Goal: Task Accomplishment & Management: Complete application form

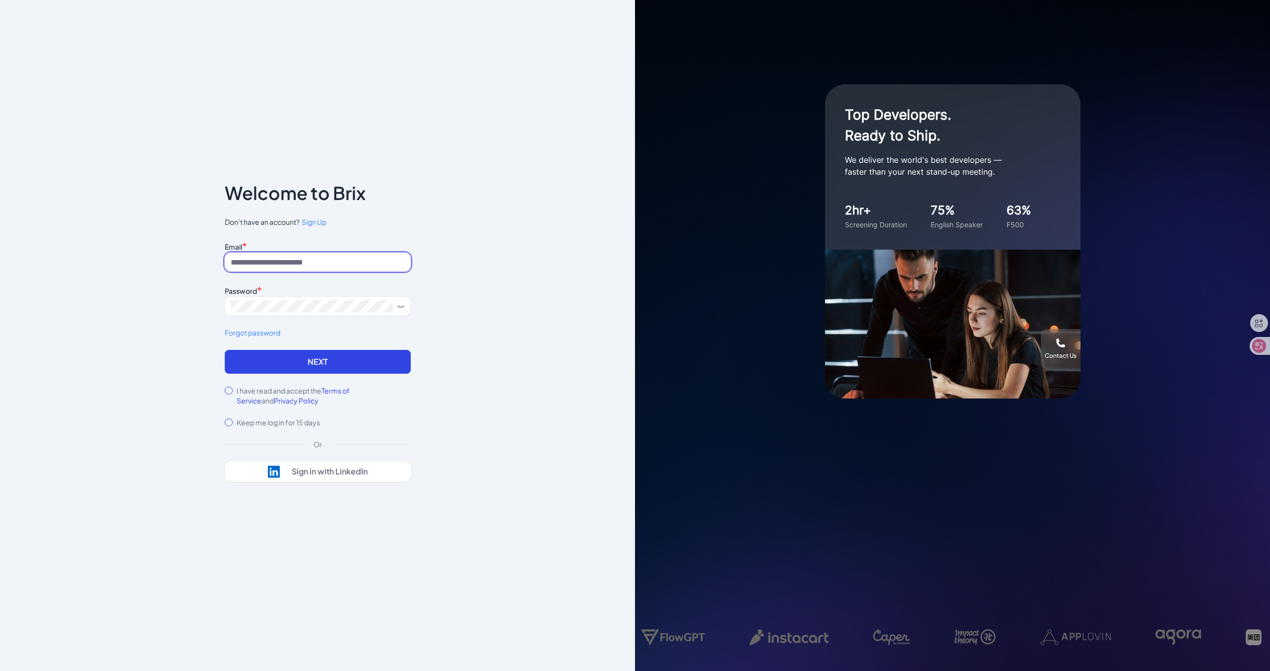
click at [326, 262] on input at bounding box center [318, 262] width 186 height 19
type input "**********"
click at [330, 469] on div "Sign in with LinkedIn" at bounding box center [330, 471] width 76 height 10
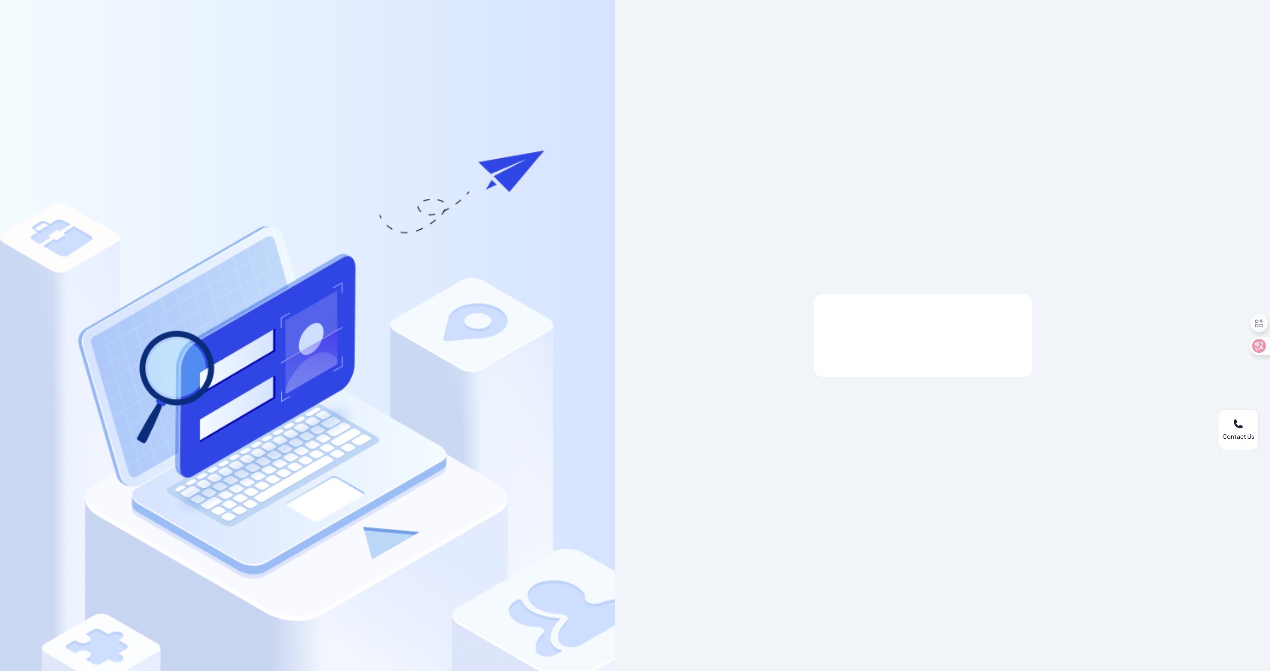
click at [801, 255] on div at bounding box center [922, 335] width 615 height 671
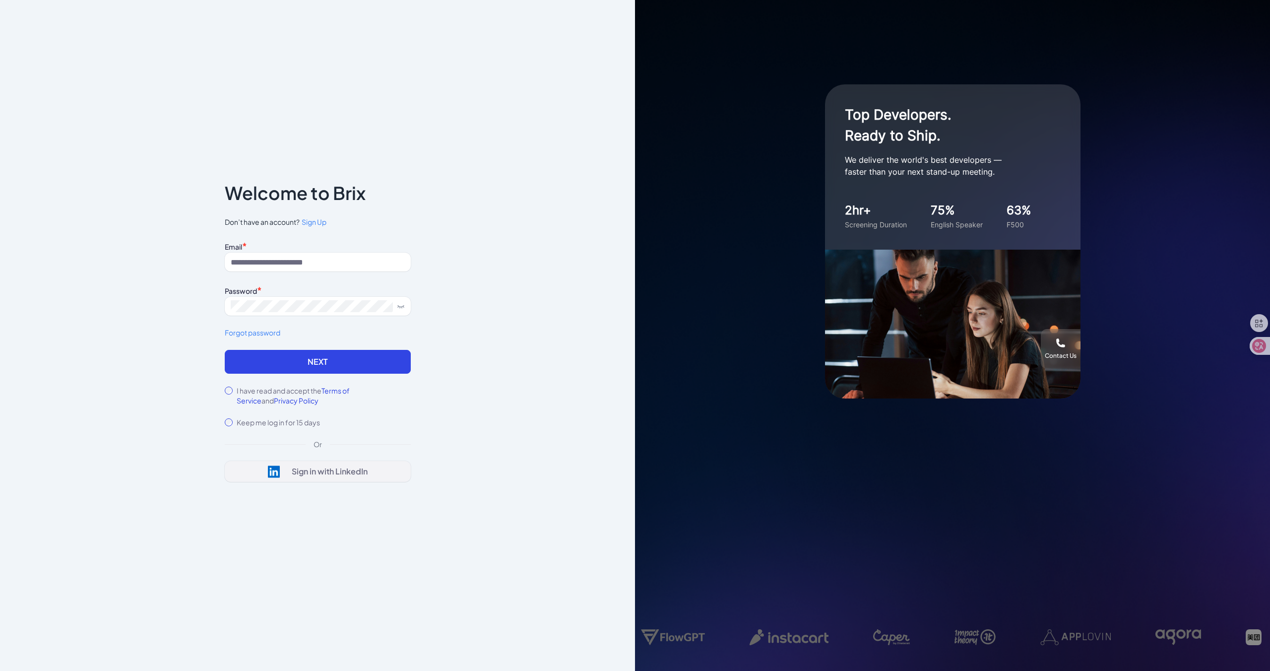
click at [314, 473] on div "Sign in with LinkedIn" at bounding box center [330, 471] width 76 height 10
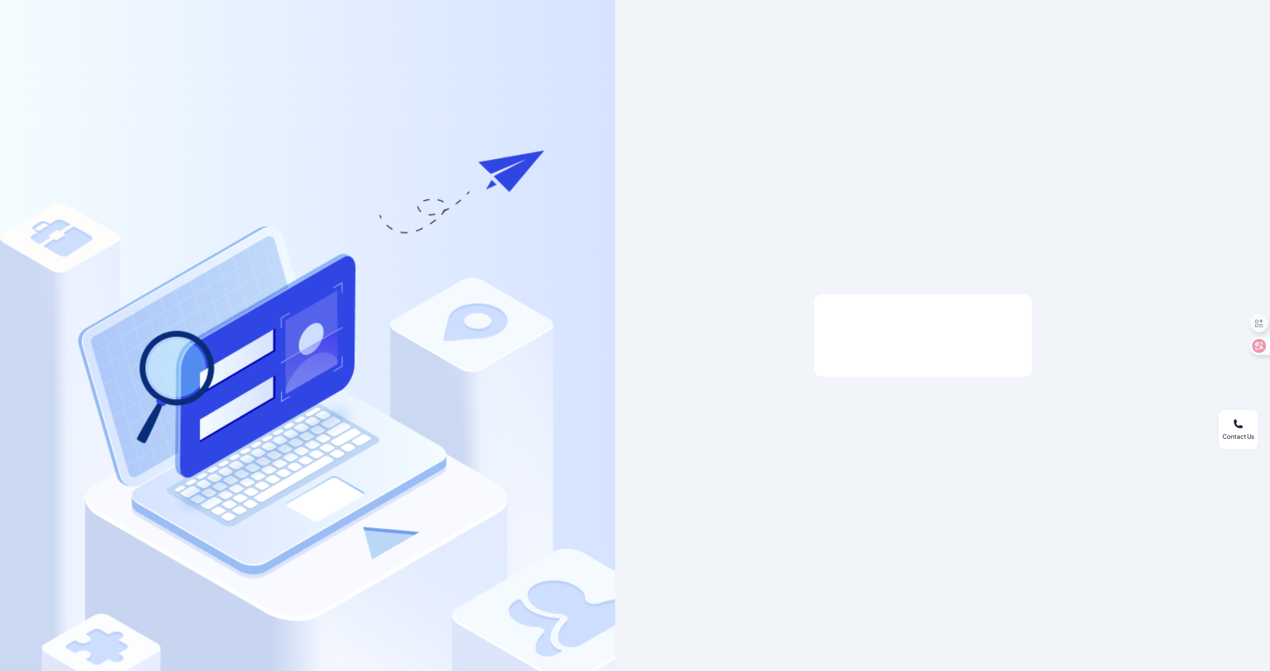
click at [909, 362] on div at bounding box center [923, 335] width 218 height 82
click at [682, 312] on div at bounding box center [922, 335] width 615 height 671
click at [486, 173] on div at bounding box center [307, 335] width 615 height 671
click at [487, 276] on div at bounding box center [307, 335] width 615 height 671
click at [487, 319] on div at bounding box center [307, 335] width 615 height 671
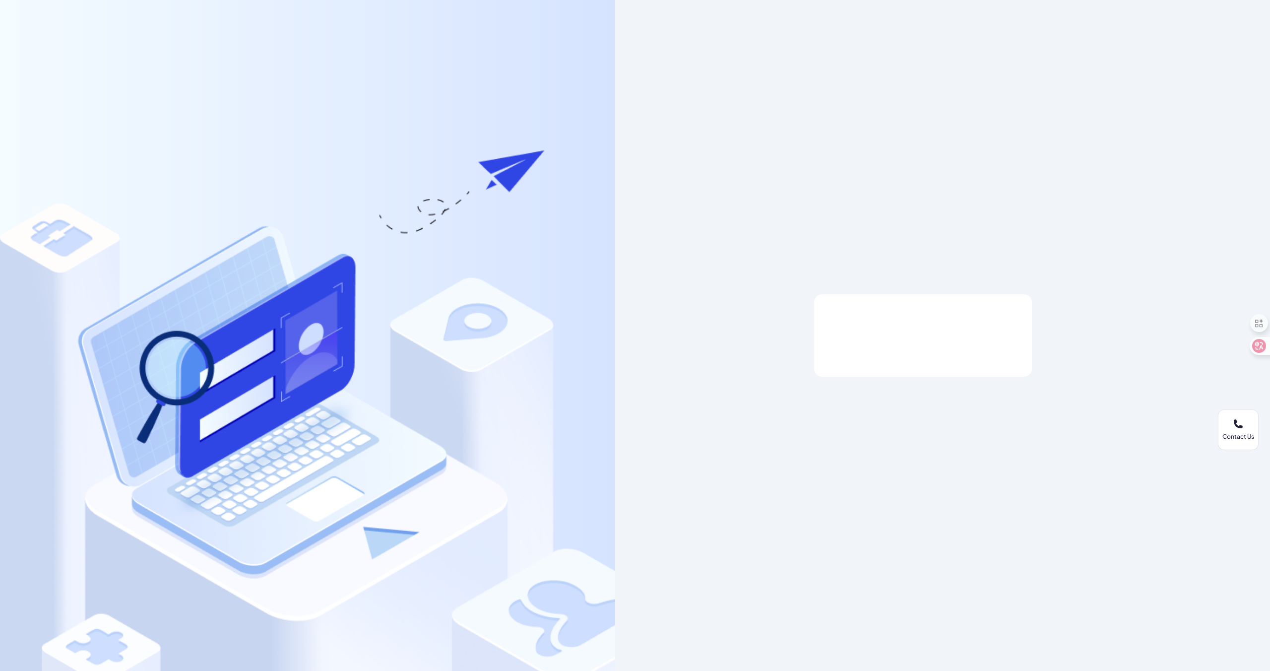
click at [487, 319] on div at bounding box center [307, 335] width 615 height 671
click at [864, 365] on div at bounding box center [923, 335] width 218 height 82
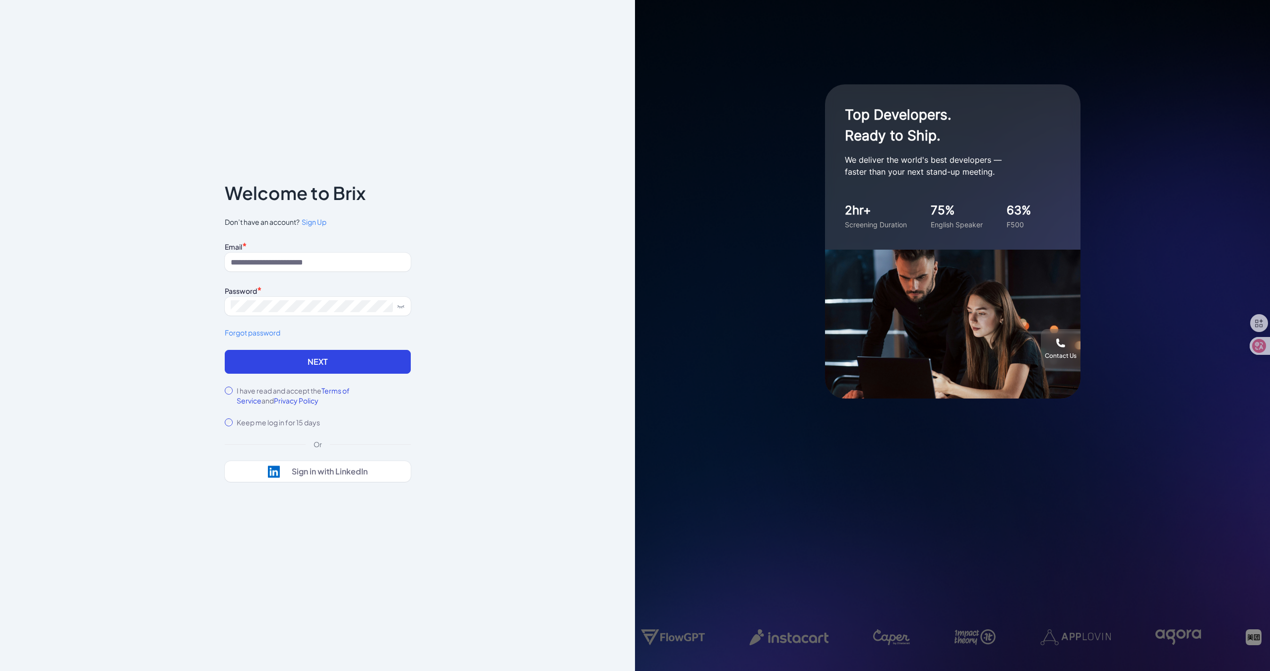
click at [313, 223] on span "Sign Up" at bounding box center [314, 221] width 25 height 9
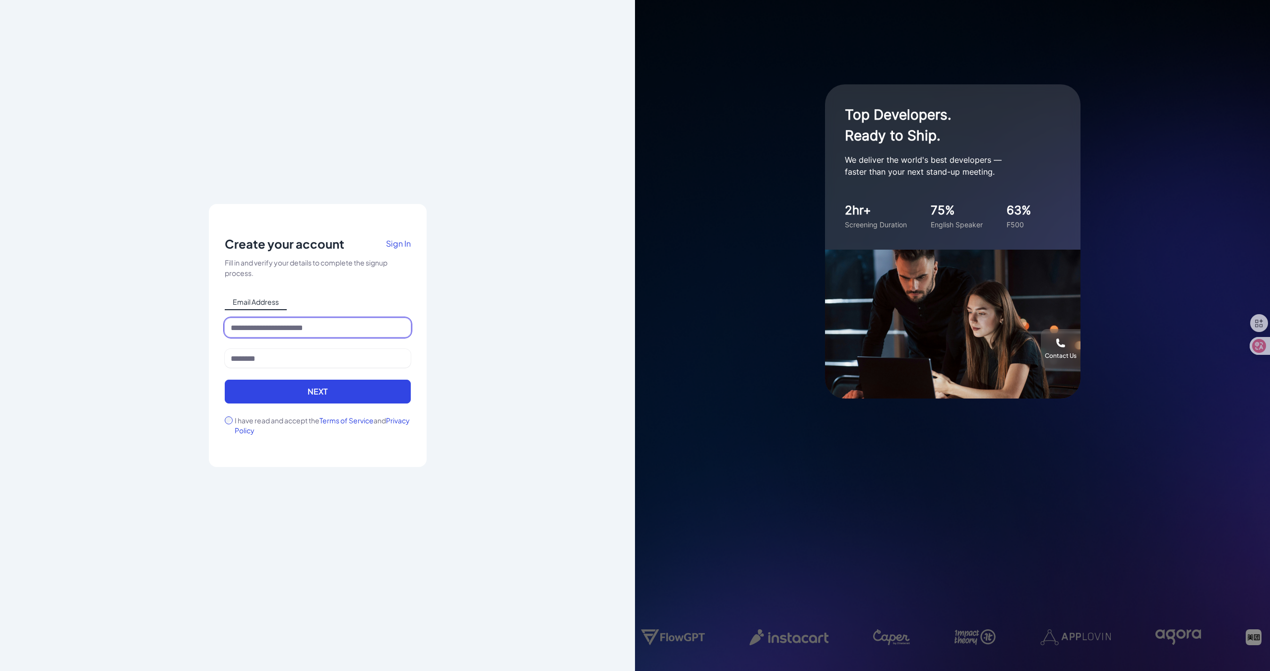
click at [282, 327] on input at bounding box center [318, 327] width 186 height 19
type input "**********"
click at [300, 364] on input at bounding box center [318, 358] width 186 height 19
type input "*"
type input "***"
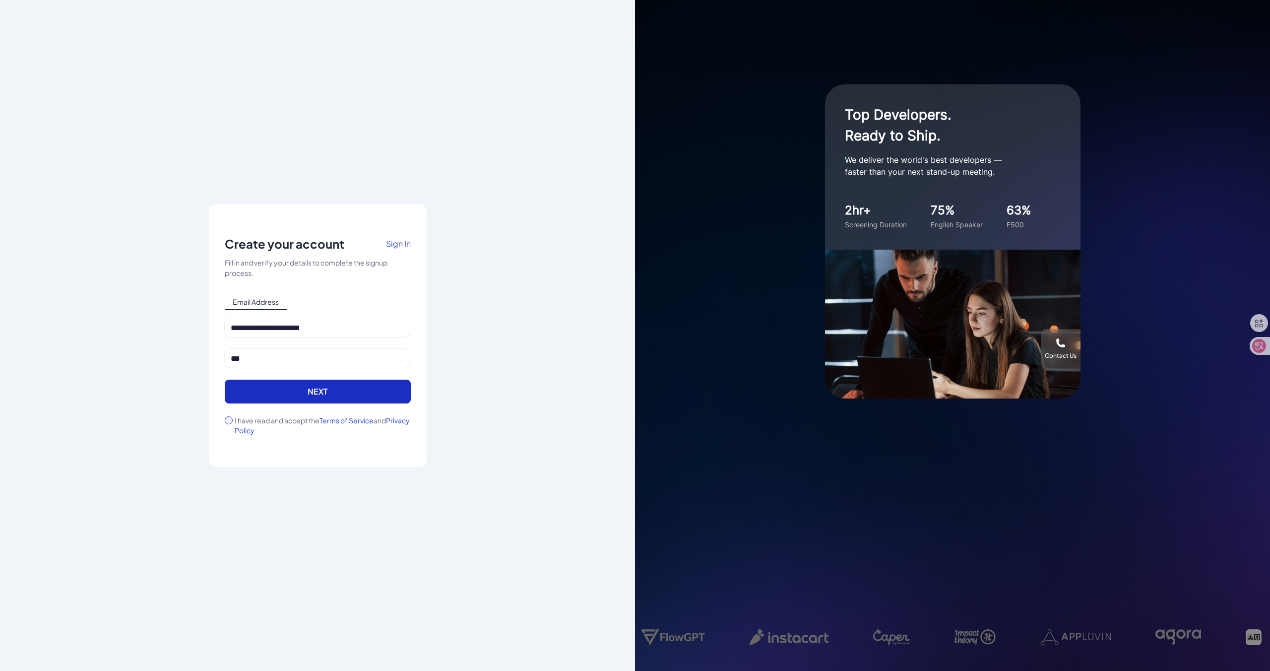
click at [328, 392] on button "Next" at bounding box center [318, 392] width 186 height 24
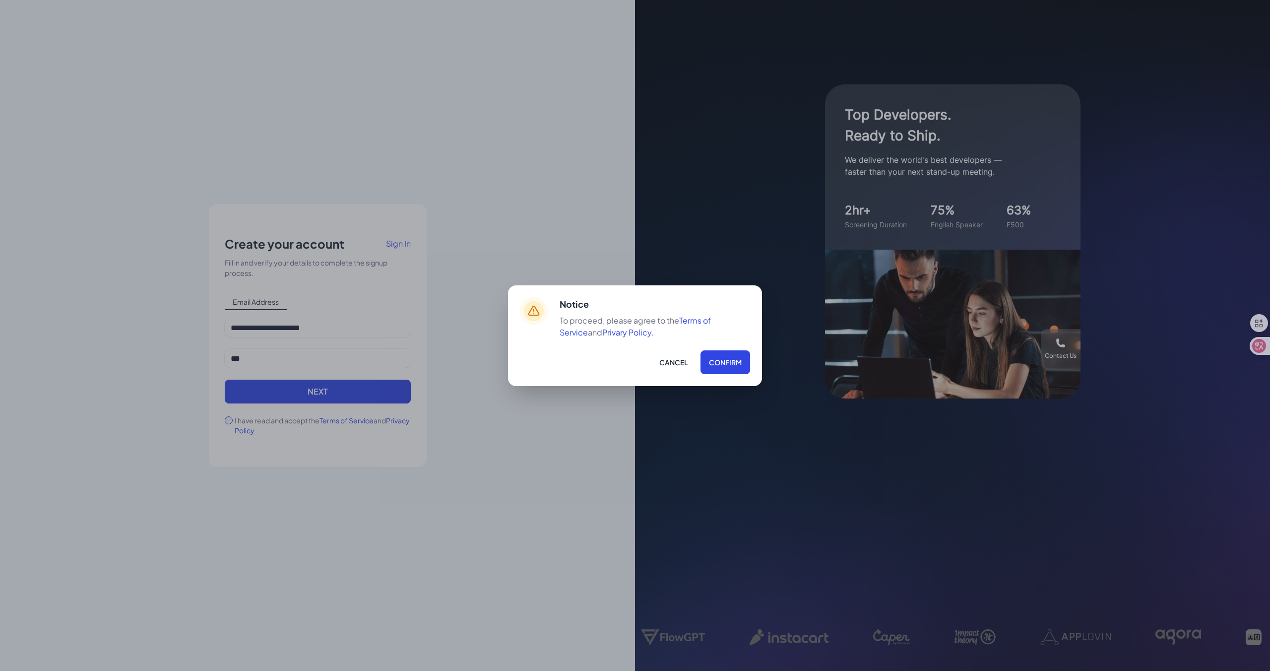
click at [224, 423] on div "Notice To proceed, please agree to the Terms of Service and Privary Policy . Ca…" at bounding box center [635, 335] width 1270 height 671
click at [722, 361] on button "Confirm" at bounding box center [726, 362] width 50 height 24
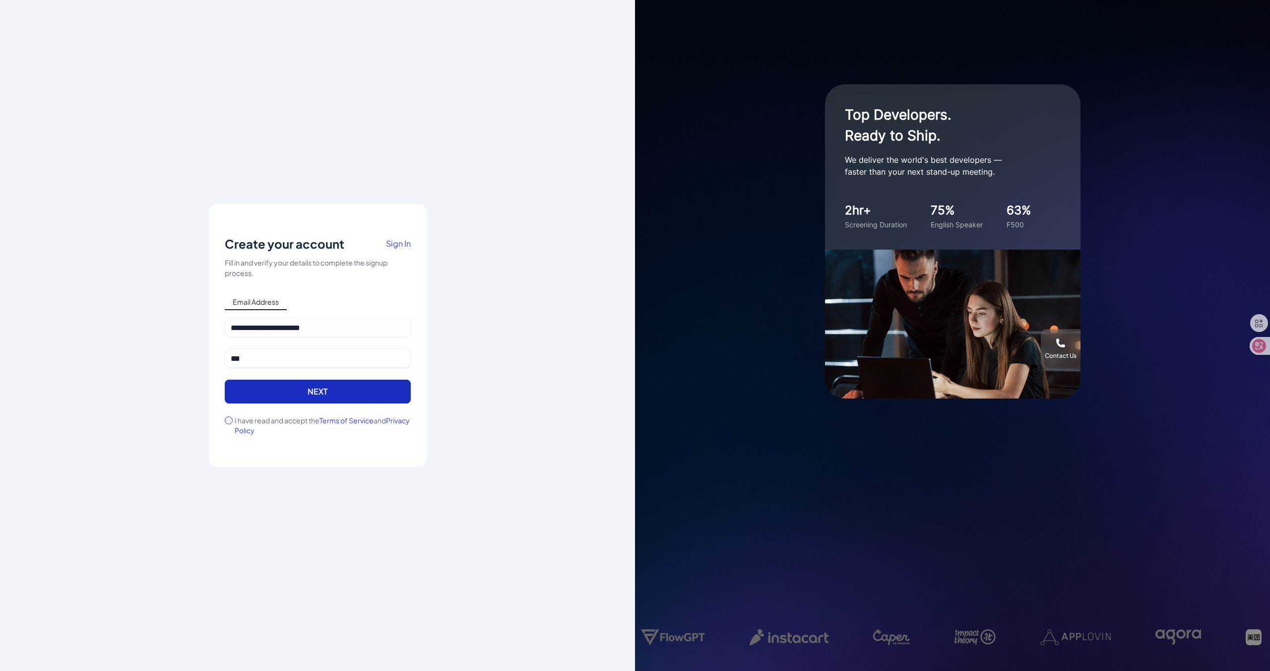
click at [384, 401] on button "Next" at bounding box center [318, 392] width 186 height 24
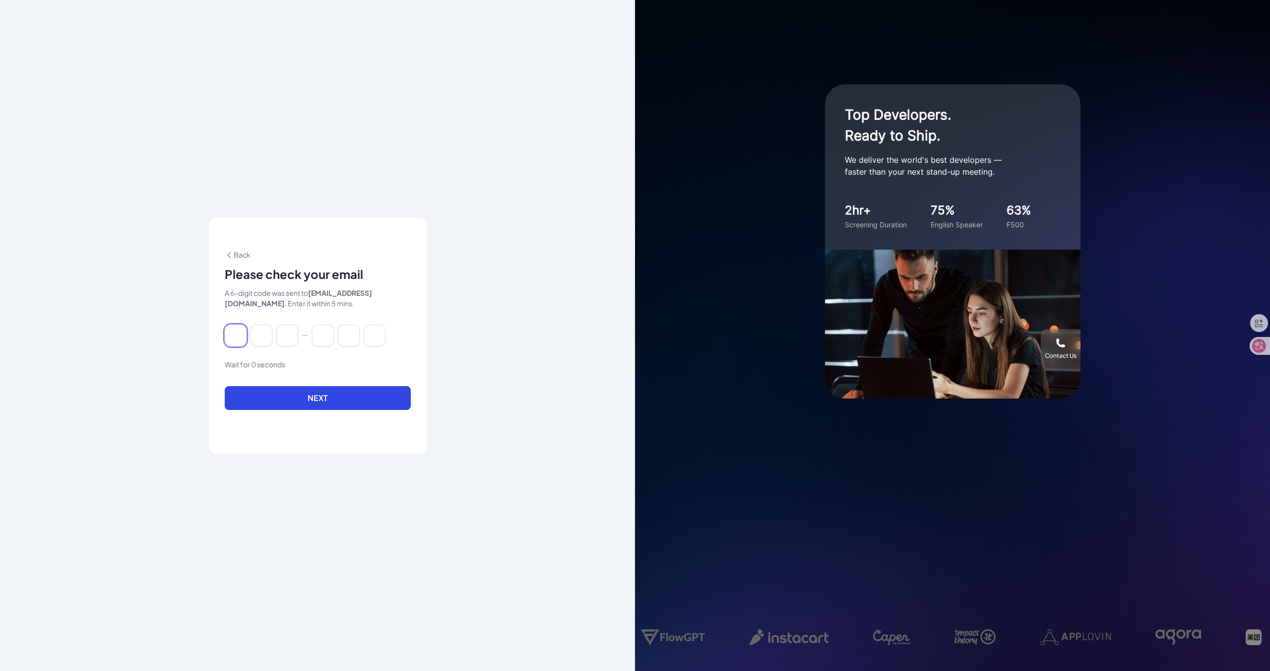
click at [234, 337] on input at bounding box center [236, 335] width 22 height 22
type input "*"
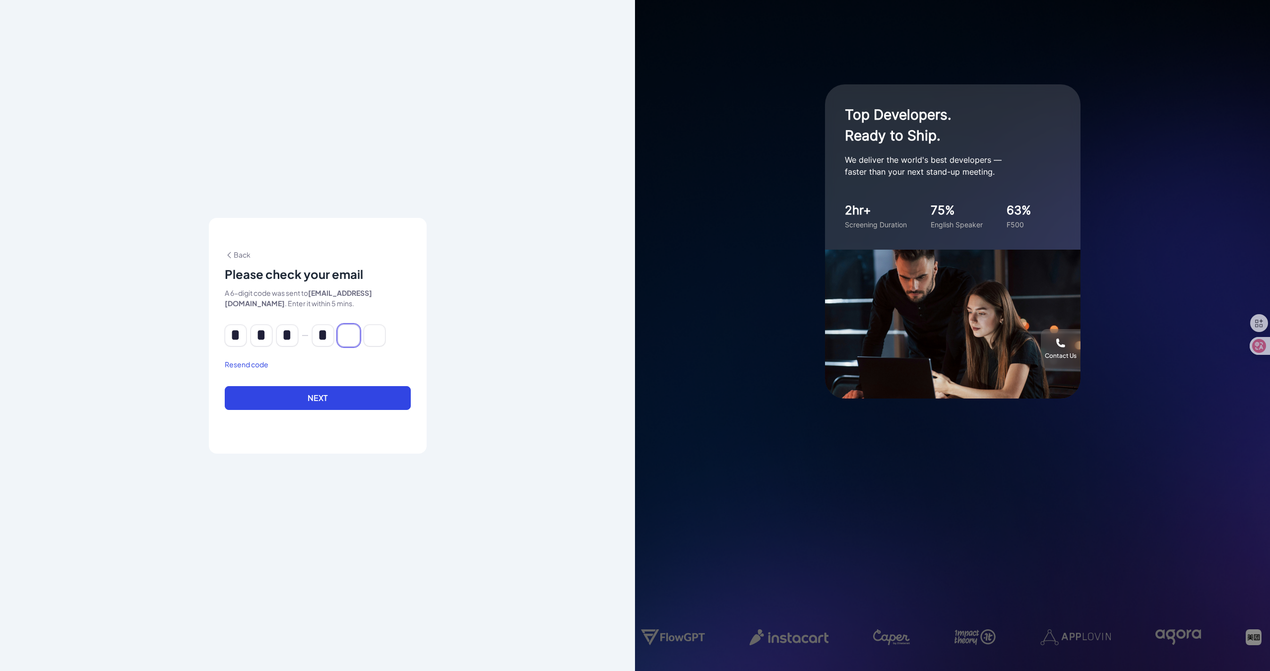
type input "*"
click at [276, 395] on button "Next" at bounding box center [318, 398] width 186 height 24
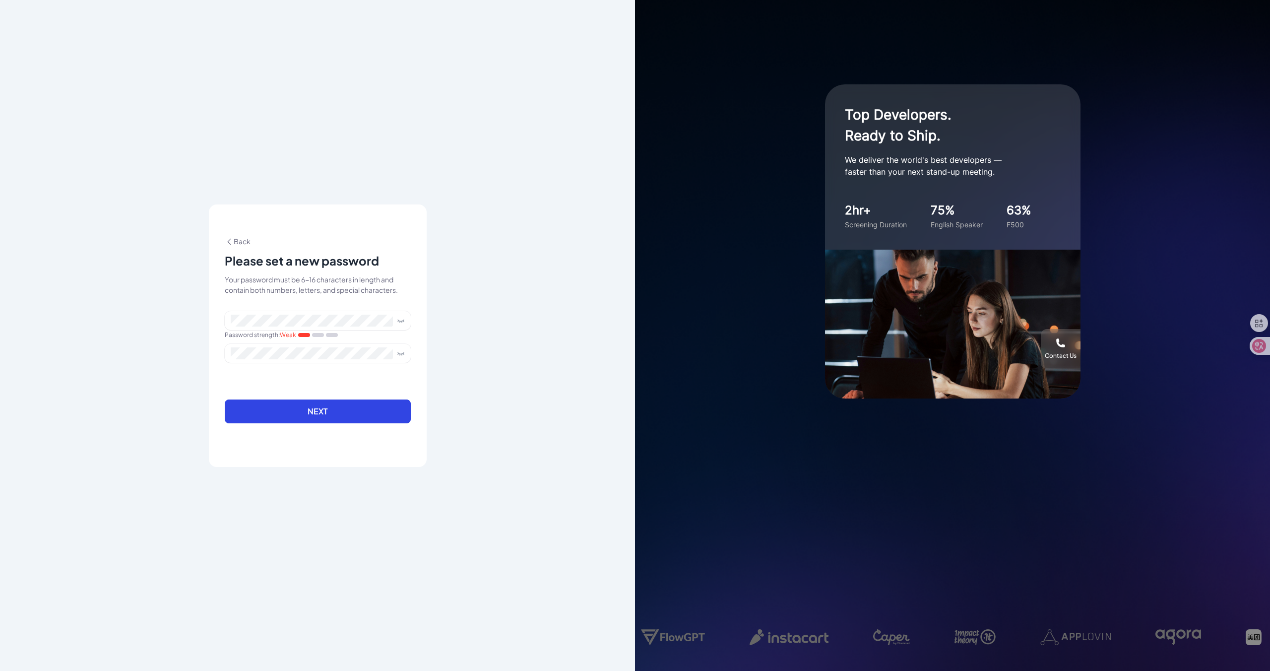
click at [284, 378] on form "Password strength : Weak Next" at bounding box center [318, 373] width 186 height 124
click at [286, 364] on div at bounding box center [318, 359] width 186 height 31
click at [286, 361] on span at bounding box center [318, 353] width 186 height 19
click at [363, 411] on button "Next" at bounding box center [318, 411] width 186 height 24
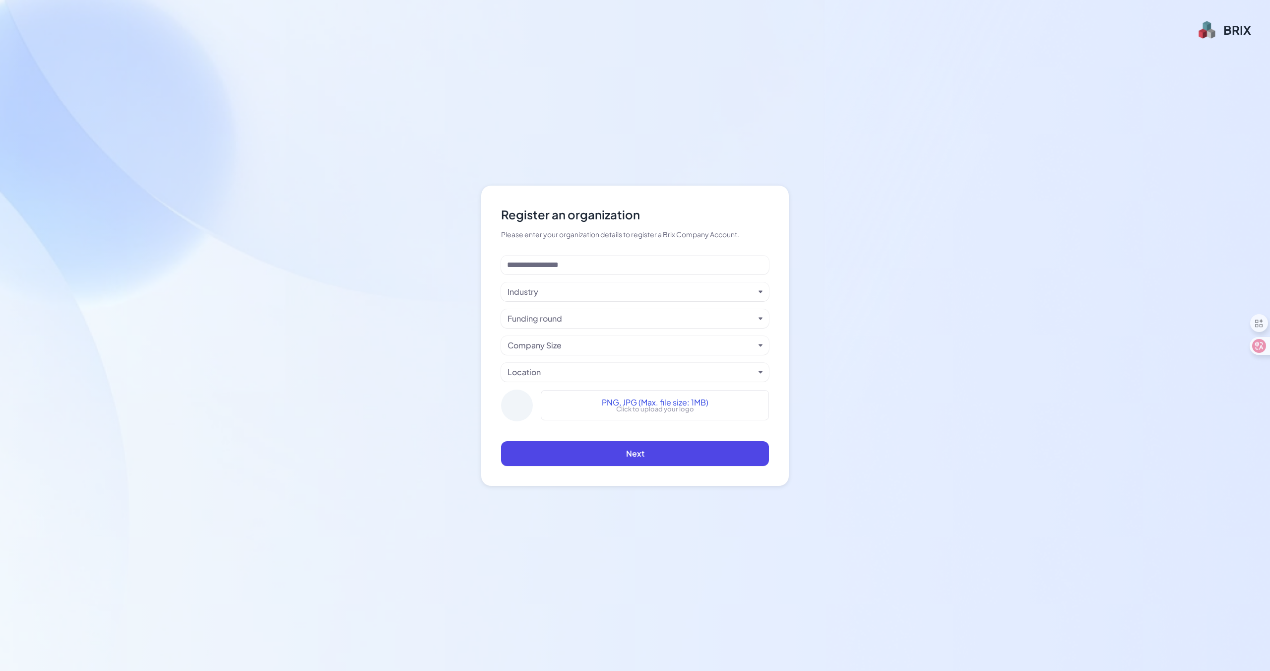
click at [555, 275] on div "Industry Funding round Company Size Location PNG, JPG (Max. file size: 1MB) Cli…" at bounding box center [635, 342] width 268 height 174
click at [555, 272] on input at bounding box center [635, 264] width 268 height 19
type input "**********"
click at [621, 289] on div "Industry" at bounding box center [631, 292] width 247 height 12
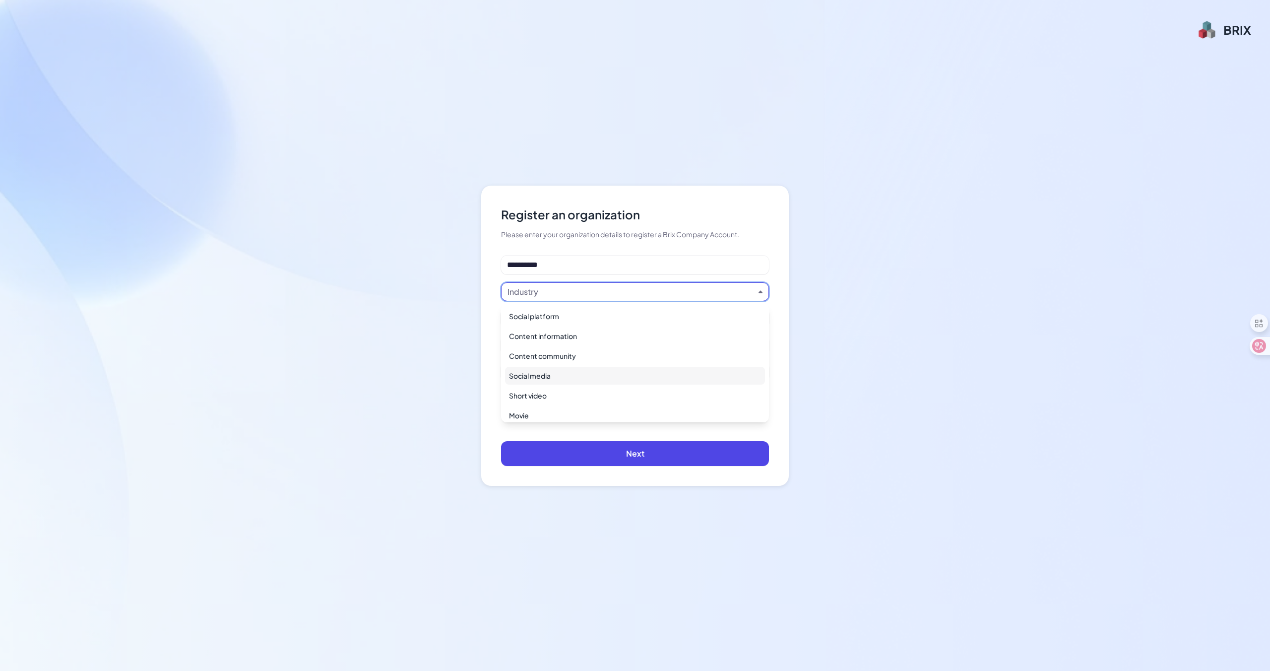
click at [623, 370] on div "Social media" at bounding box center [635, 376] width 260 height 18
click at [599, 318] on div "Funding round" at bounding box center [631, 319] width 247 height 12
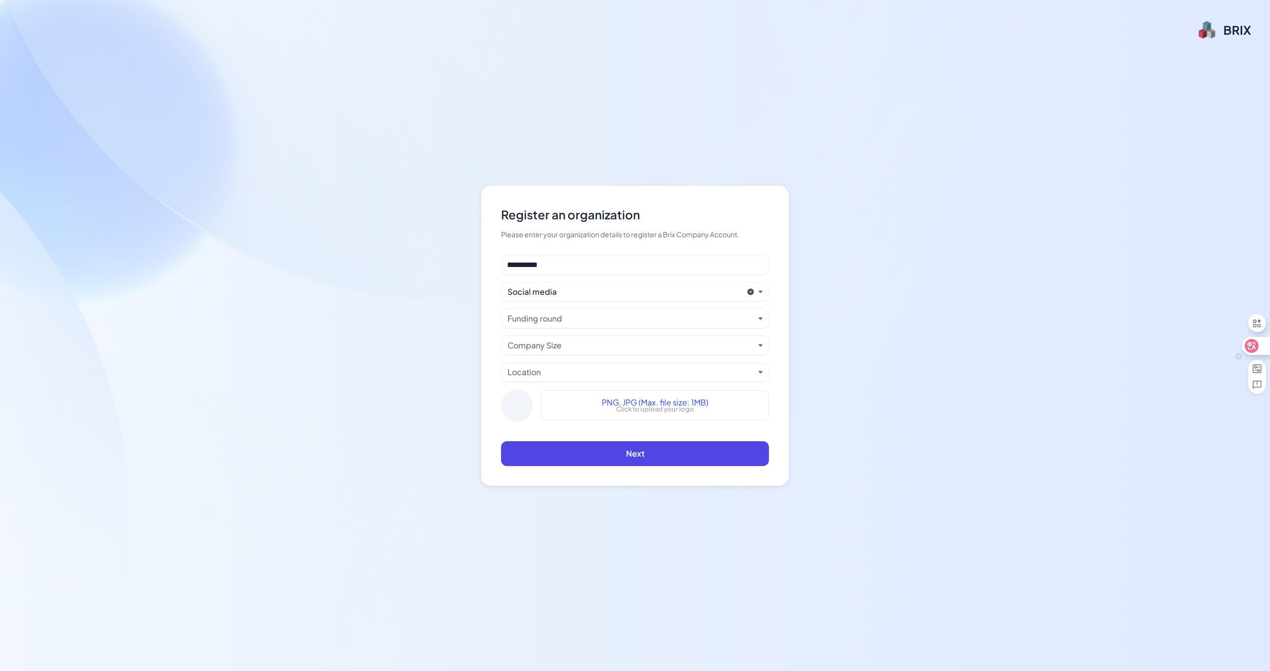
click at [1252, 347] on icon at bounding box center [1252, 346] width 10 height 10
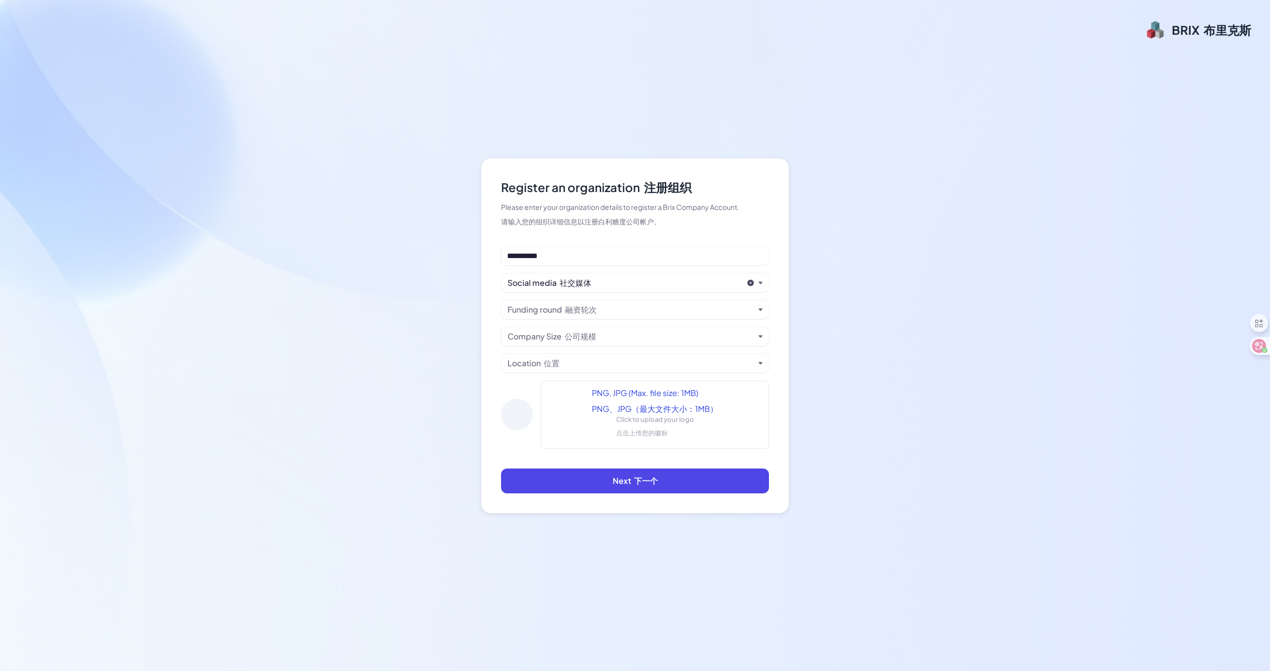
click at [650, 309] on div "Funding round 融资轮次" at bounding box center [631, 310] width 247 height 12
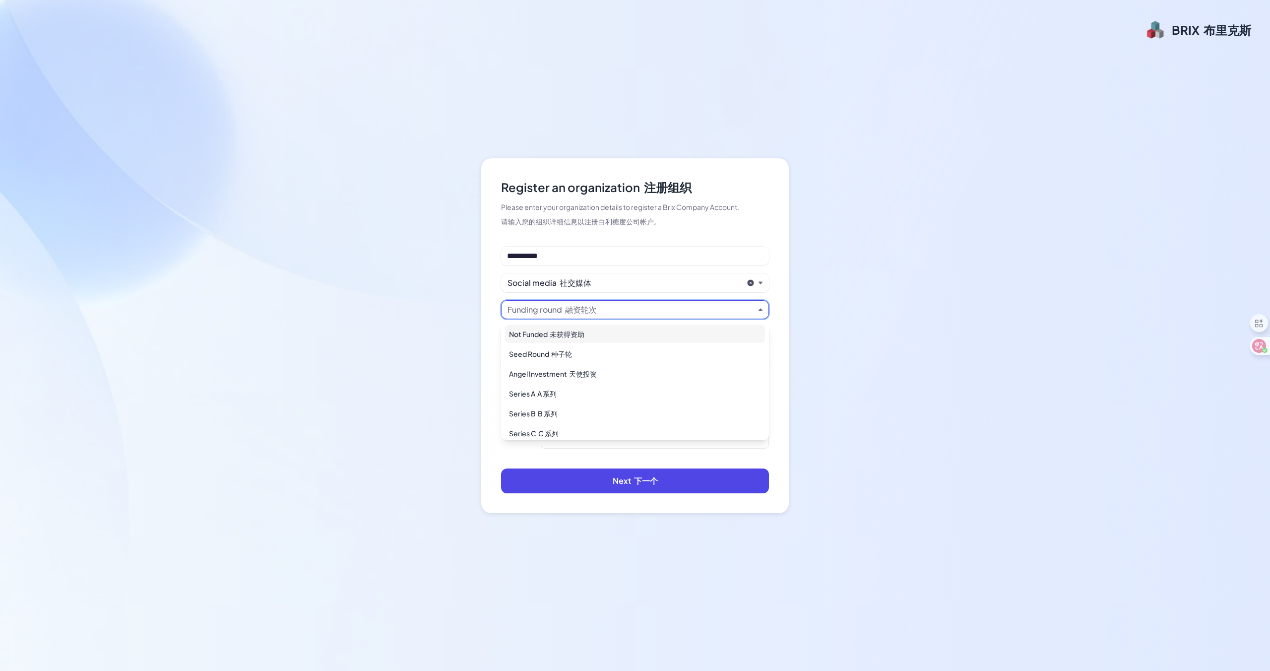
click at [639, 337] on div "Not Funded 未获得资助" at bounding box center [635, 334] width 260 height 18
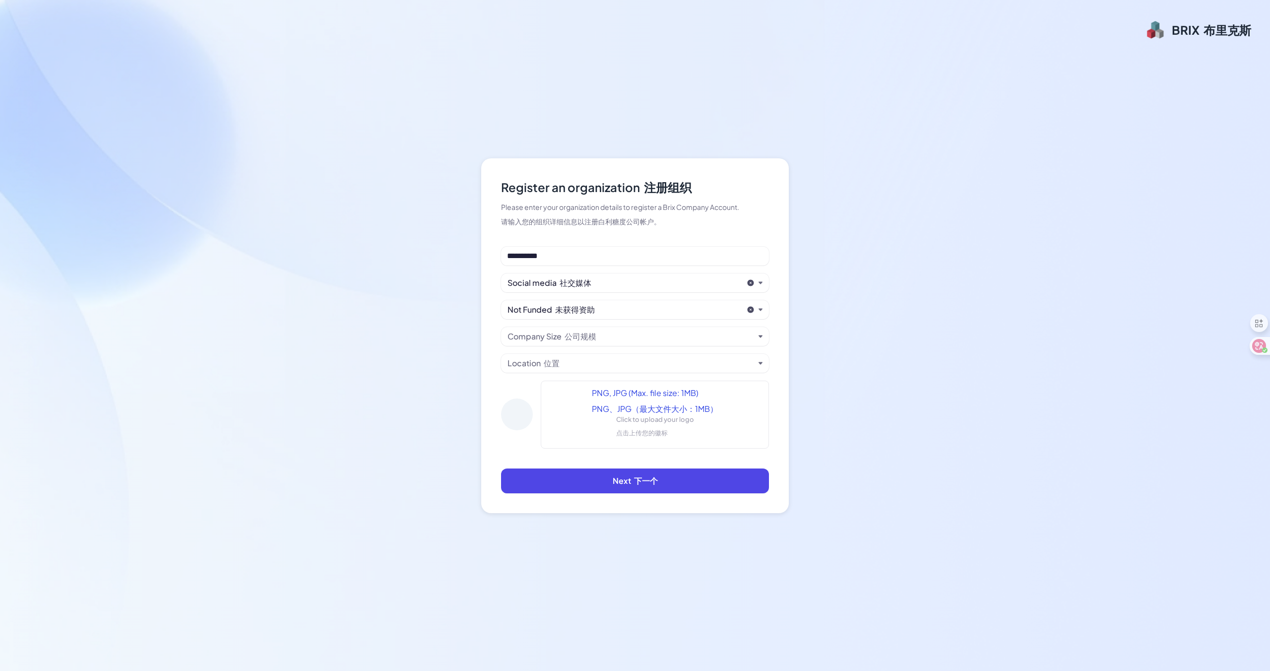
click at [637, 338] on div "Company Size 公司规模" at bounding box center [631, 336] width 247 height 12
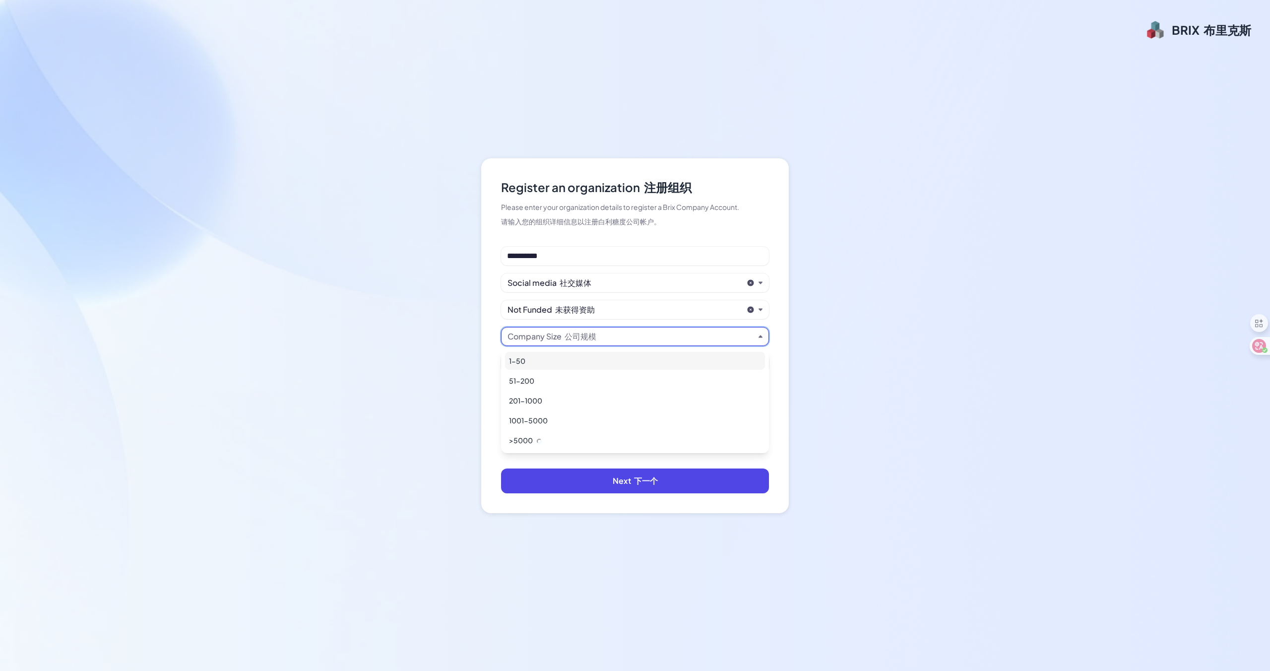
click at [632, 354] on div "1-50" at bounding box center [635, 361] width 260 height 18
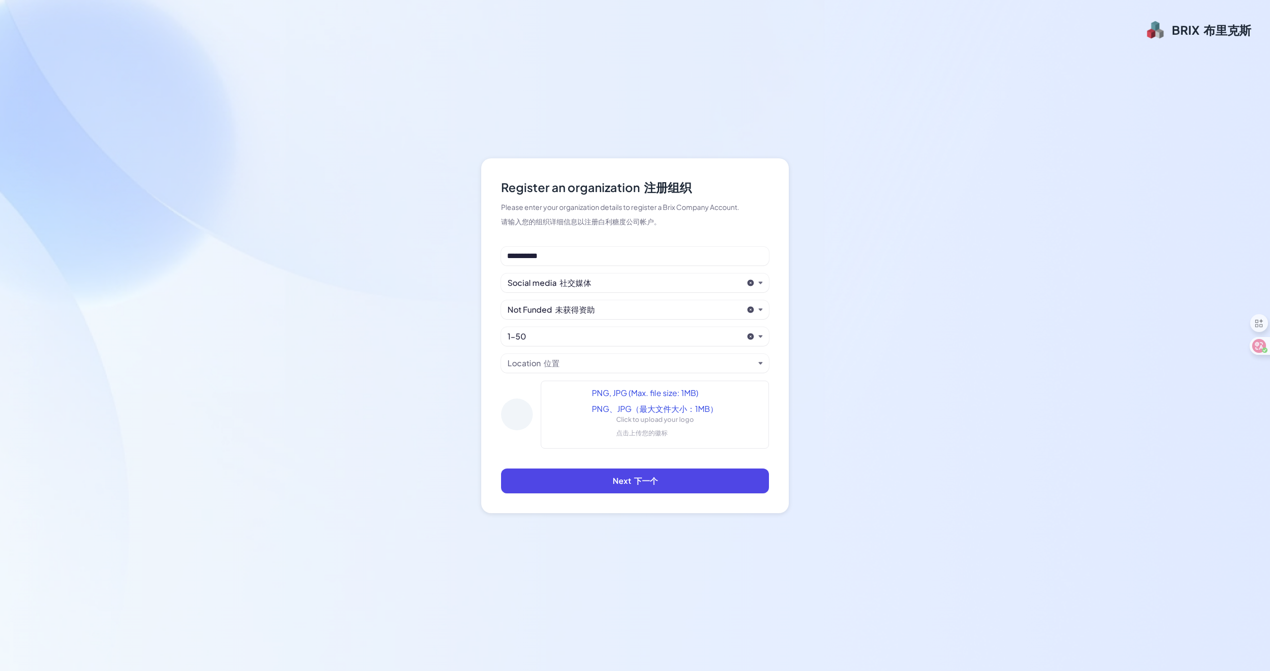
click at [632, 366] on div "Location 位置" at bounding box center [631, 363] width 247 height 12
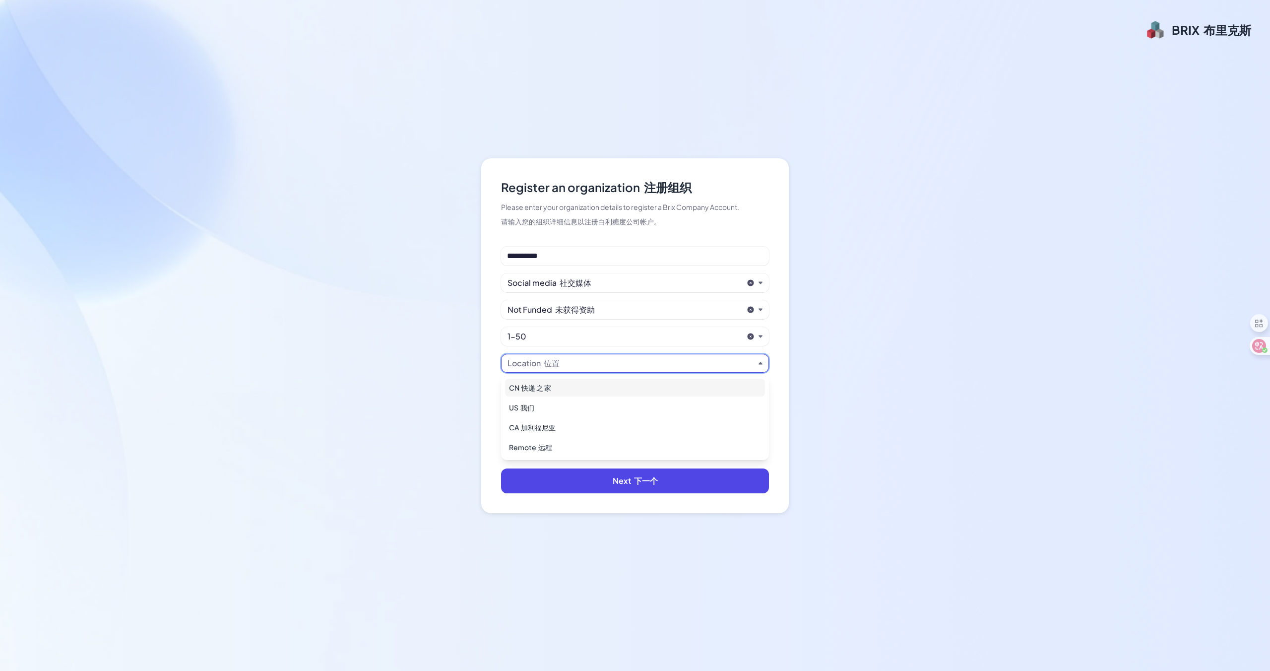
click at [629, 386] on div "CN 快递 之 家" at bounding box center [635, 388] width 260 height 18
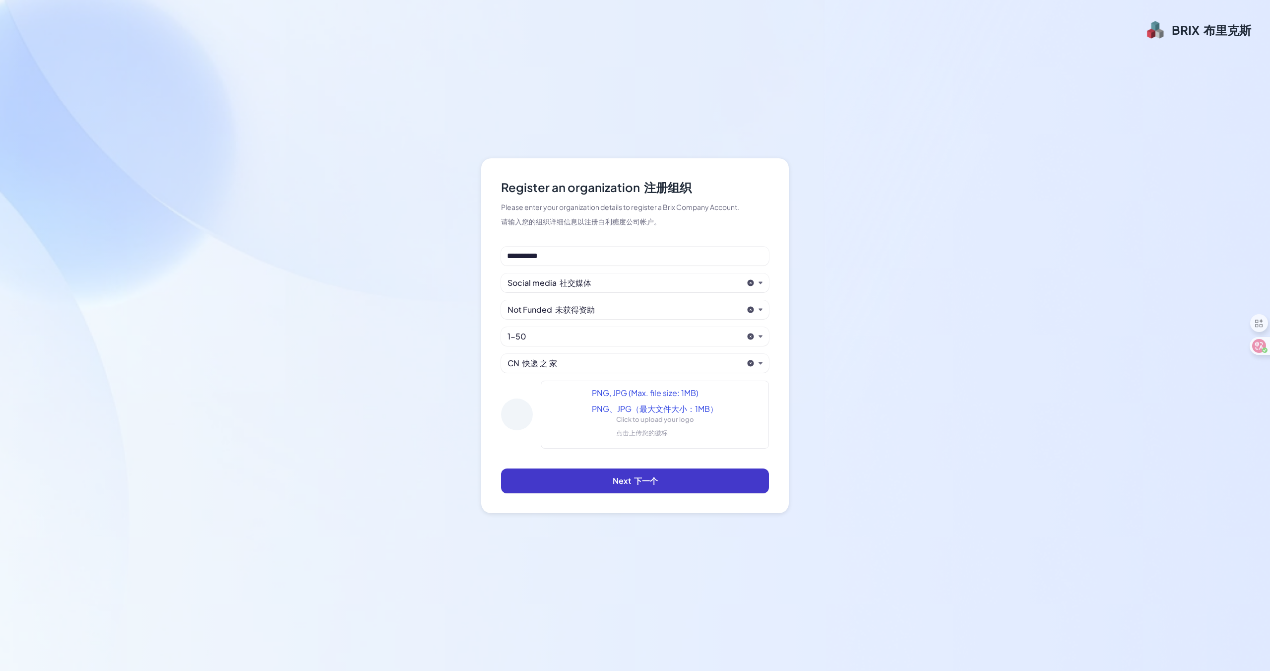
click at [620, 484] on span "Next 下一个" at bounding box center [635, 480] width 45 height 10
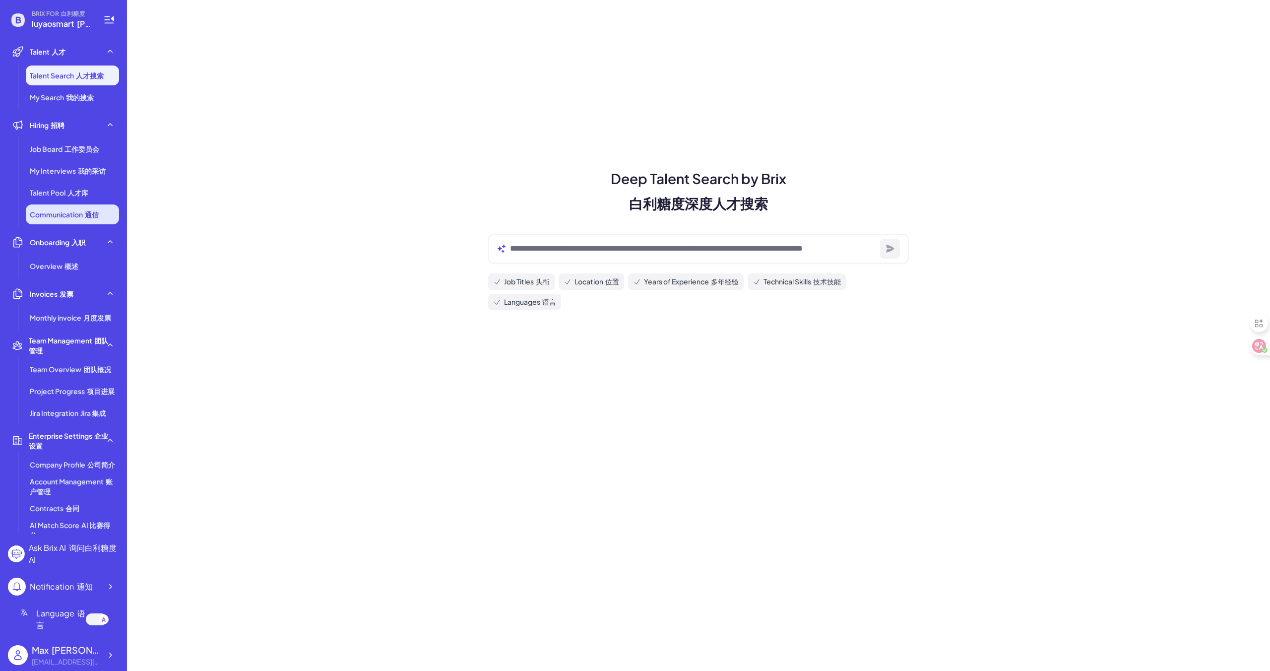
scroll to position [30, 0]
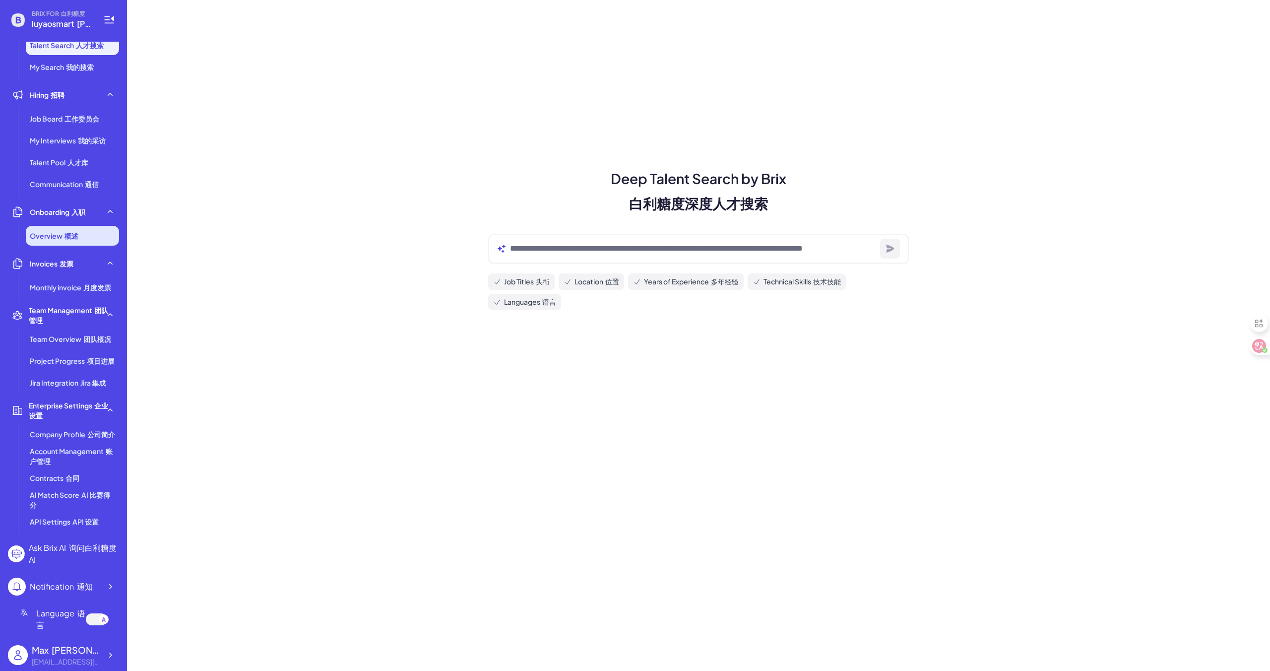
click at [86, 241] on div "Overview 概述" at bounding box center [72, 236] width 93 height 20
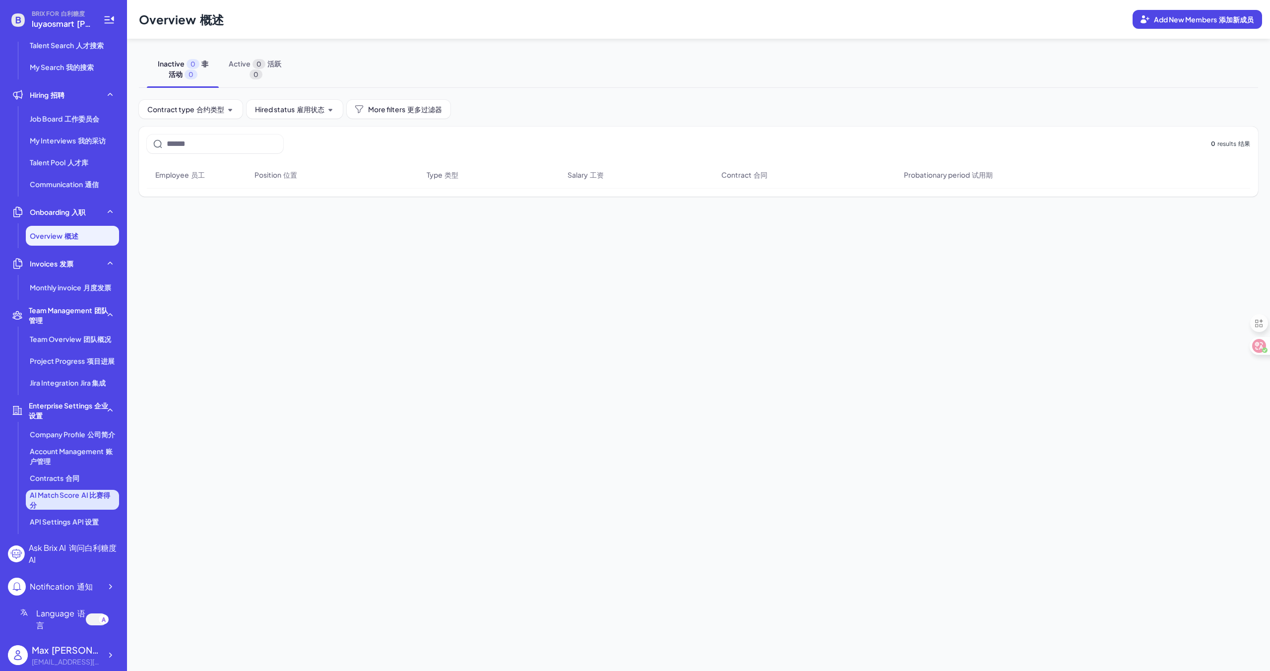
click at [73, 496] on span "AI Match Score AI 比赛得分" at bounding box center [72, 500] width 85 height 20
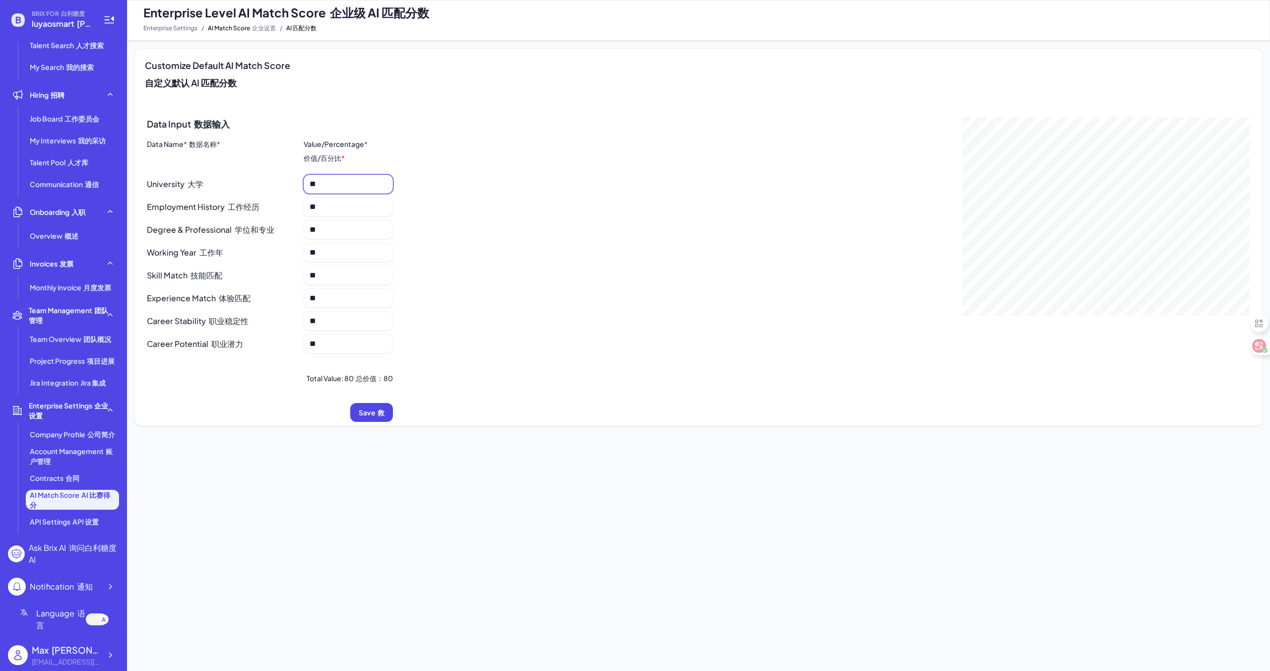
click at [354, 182] on input "**" at bounding box center [346, 184] width 73 height 12
type input "*"
type input "**"
click at [558, 208] on div "Data Input 数据输入 Data Name * 数据名称 * Value/Percentage * 价值/百分比 * University 大学 **…" at bounding box center [698, 269] width 1103 height 305
click at [386, 411] on button "Save 救" at bounding box center [371, 412] width 43 height 19
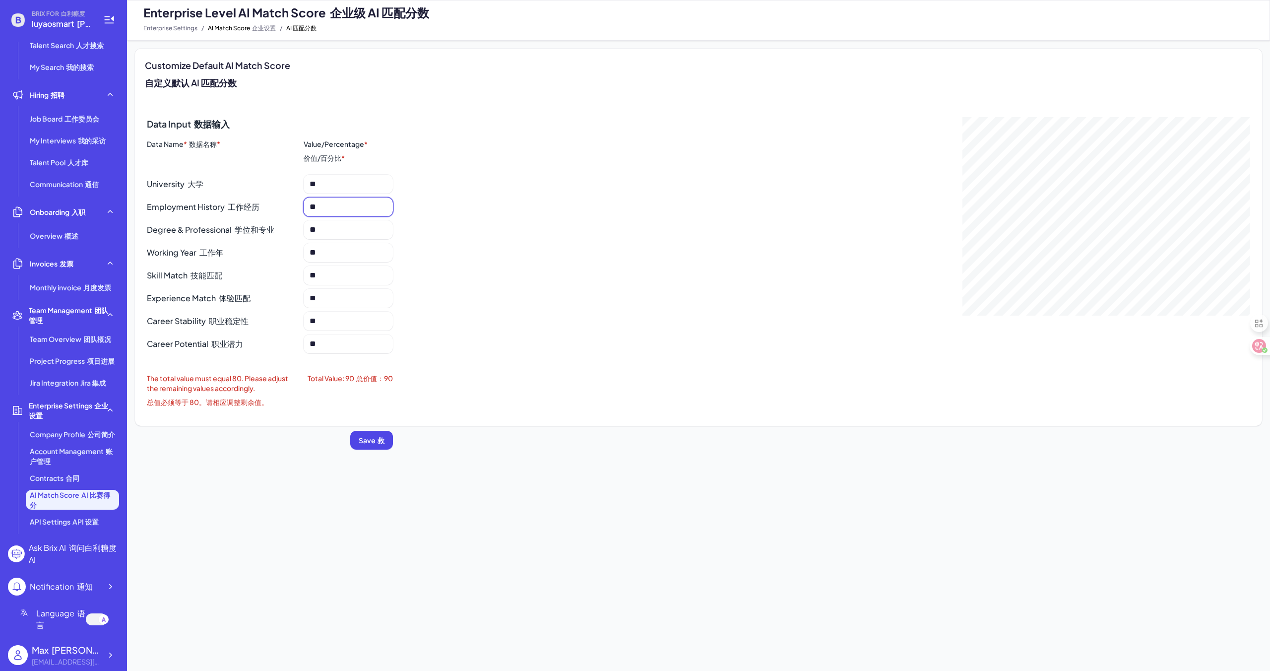
click at [336, 211] on input "**" at bounding box center [346, 207] width 73 height 12
type input "*"
type input "**"
click at [478, 325] on div "Data Input 数据输入 Data Name * 数据名称 * Value/Percentage * 价值/百分比 * University 大学 **…" at bounding box center [698, 283] width 1103 height 332
drag, startPoint x: 356, startPoint y: 343, endPoint x: 308, endPoint y: 340, distance: 48.2
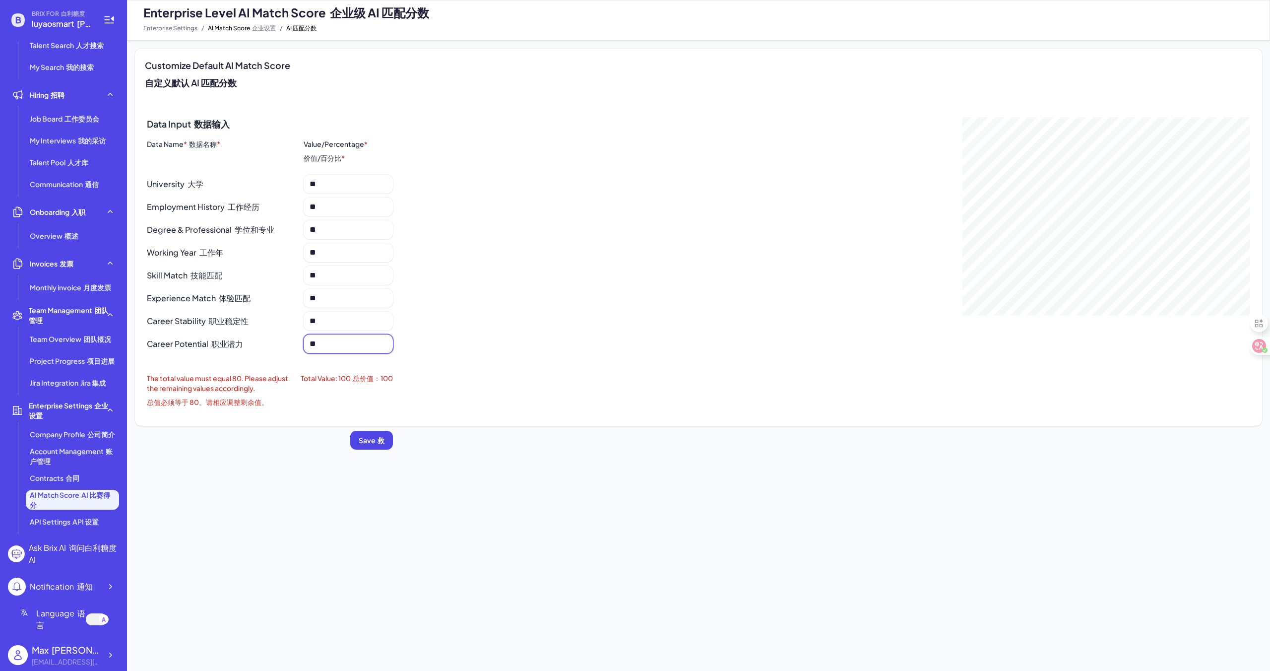
click at [308, 340] on span "**" at bounding box center [348, 343] width 89 height 19
type input "*"
drag, startPoint x: 327, startPoint y: 323, endPoint x: 281, endPoint y: 314, distance: 47.5
click at [280, 314] on div "Career Stability 职业稳定性 *" at bounding box center [270, 321] width 246 height 19
type input "*"
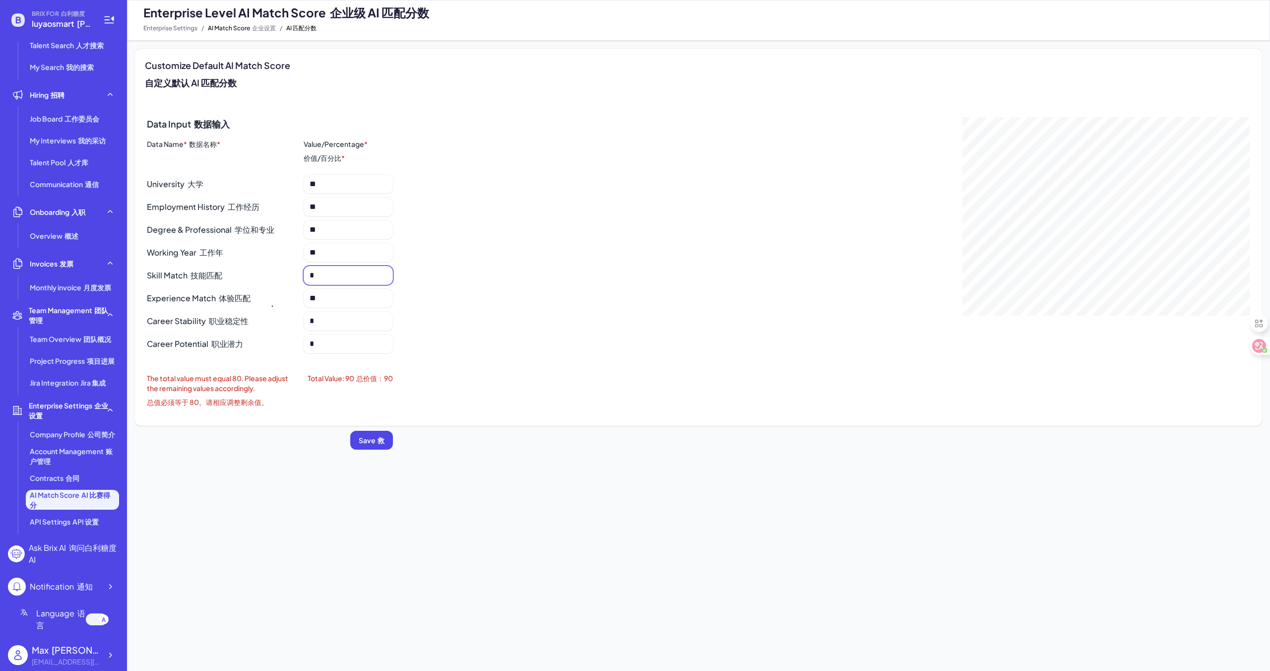
drag, startPoint x: 326, startPoint y: 279, endPoint x: 276, endPoint y: 274, distance: 50.4
click at [276, 274] on div "Skill Match 技能匹配 *" at bounding box center [270, 275] width 246 height 19
type input "*"
drag, startPoint x: 321, startPoint y: 247, endPoint x: 279, endPoint y: 241, distance: 42.1
click at [279, 241] on div "Data Input 数据输入 Data Name * 数据名称 * Value/Percentage * 价值/百分比 * University 大学 **…" at bounding box center [270, 235] width 246 height 236
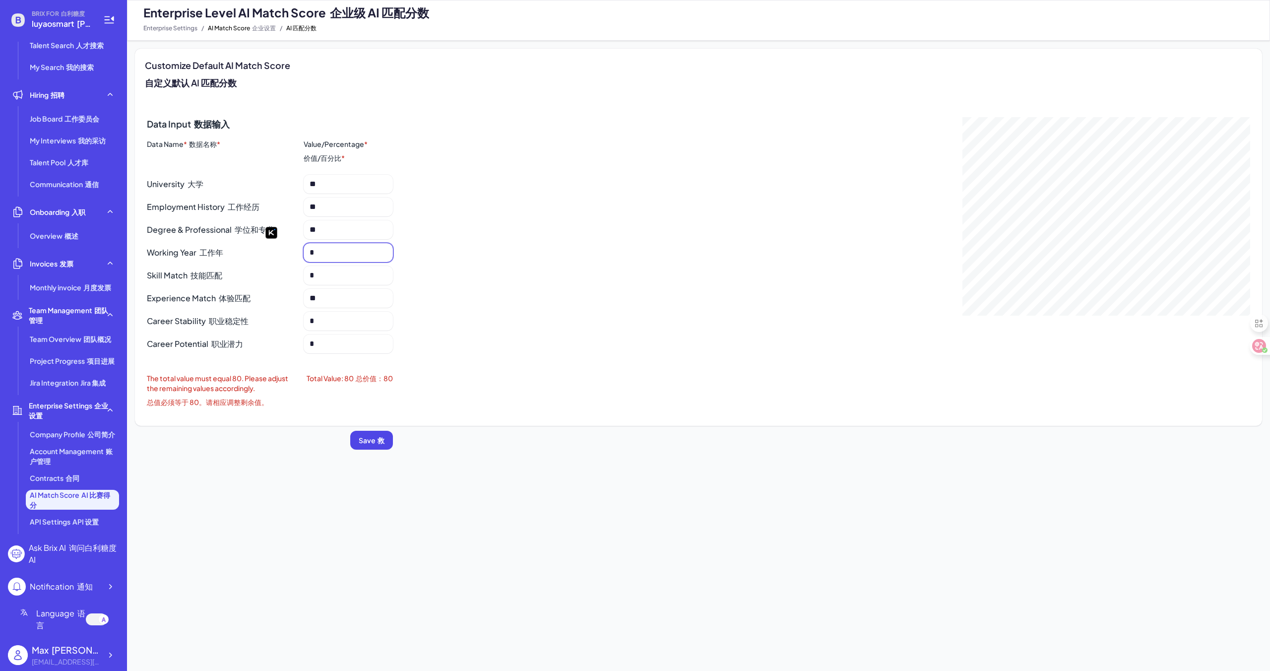
type input "*"
click at [477, 342] on div "Data Input 数据输入 Data Name * 数据名称 * Value/Percentage * 价值/百分比 * University 大学 **…" at bounding box center [698, 283] width 1103 height 332
click at [369, 445] on button "Save 救" at bounding box center [371, 440] width 43 height 19
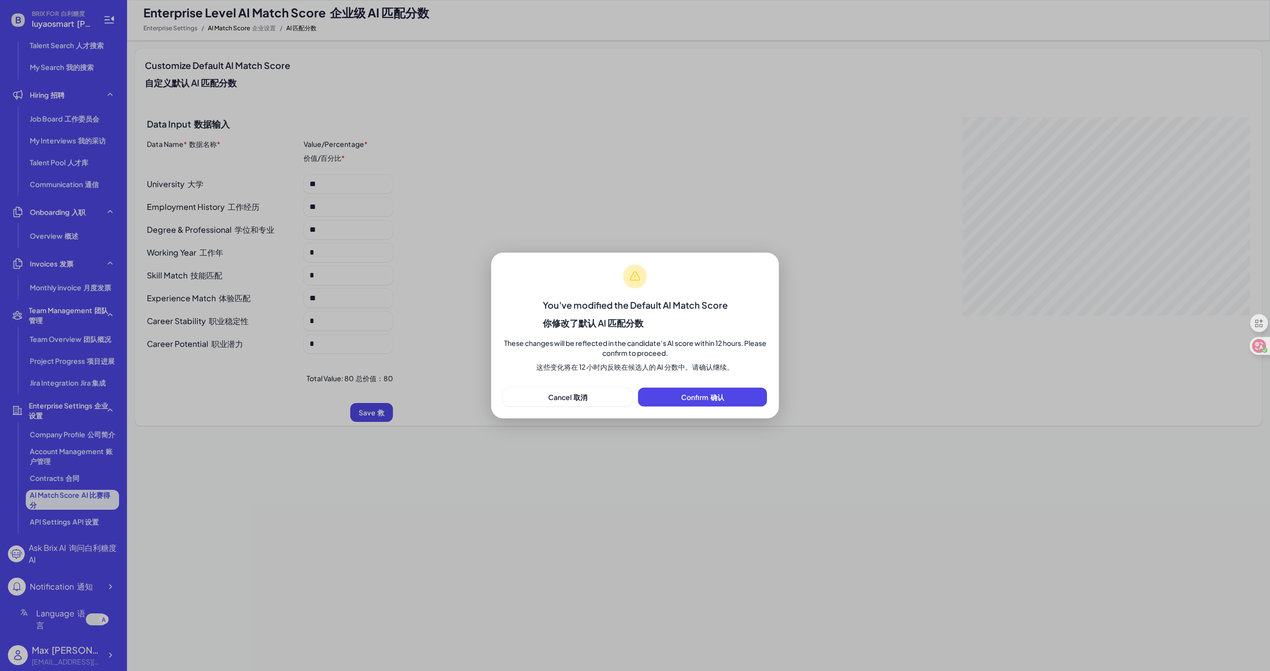
click at [747, 397] on button "Confirm 确认" at bounding box center [702, 396] width 129 height 19
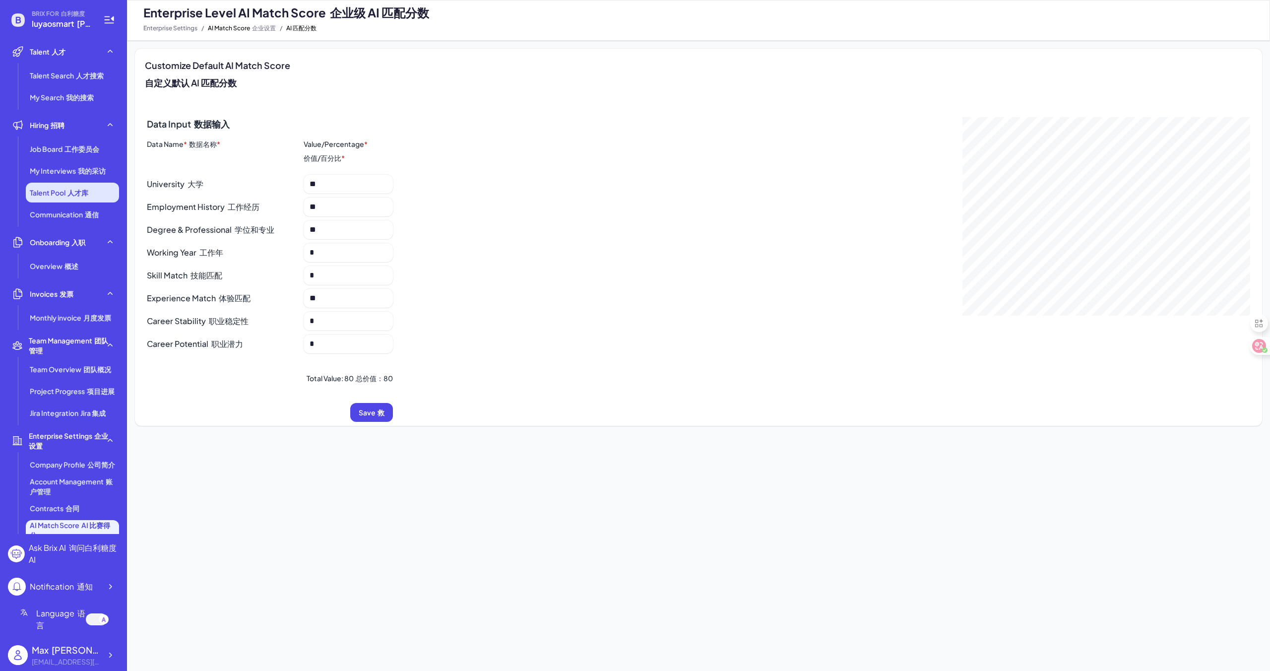
click at [54, 184] on li "Talent Pool 人才库" at bounding box center [72, 193] width 93 height 20
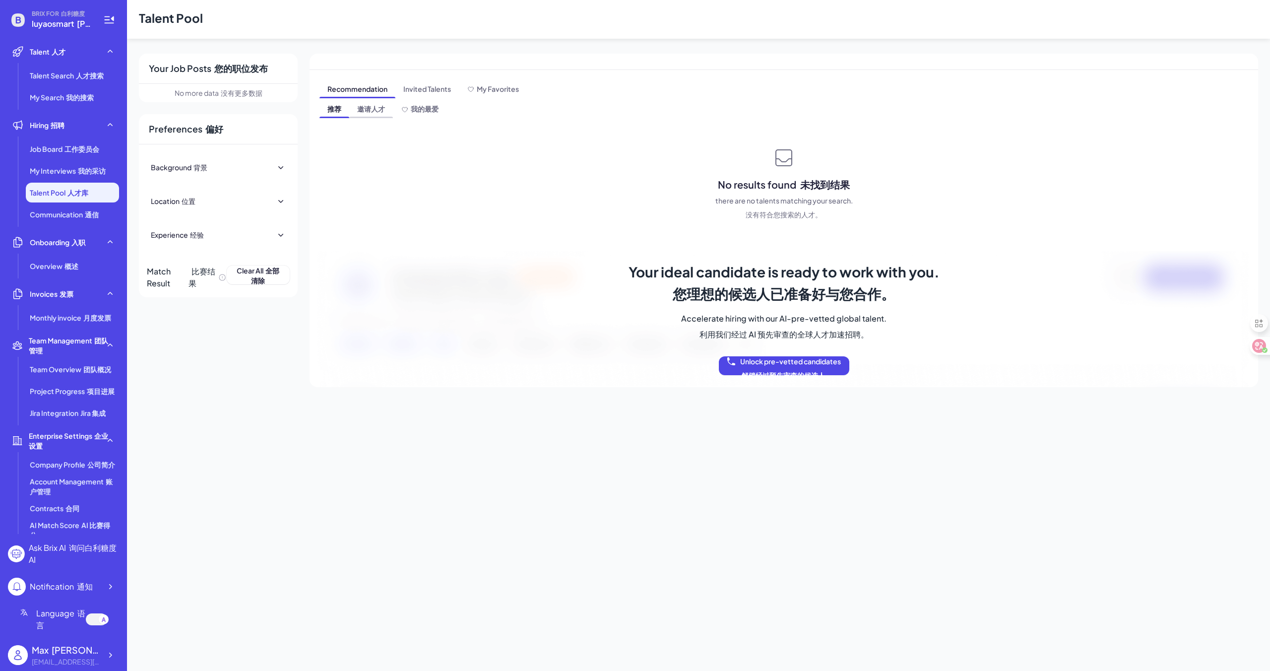
click at [378, 110] on span "邀请人才" at bounding box center [371, 110] width 44 height 16
click at [378, 111] on span "邀请人才" at bounding box center [371, 110] width 44 height 16
click at [442, 88] on span "Invited Talents" at bounding box center [427, 90] width 64 height 16
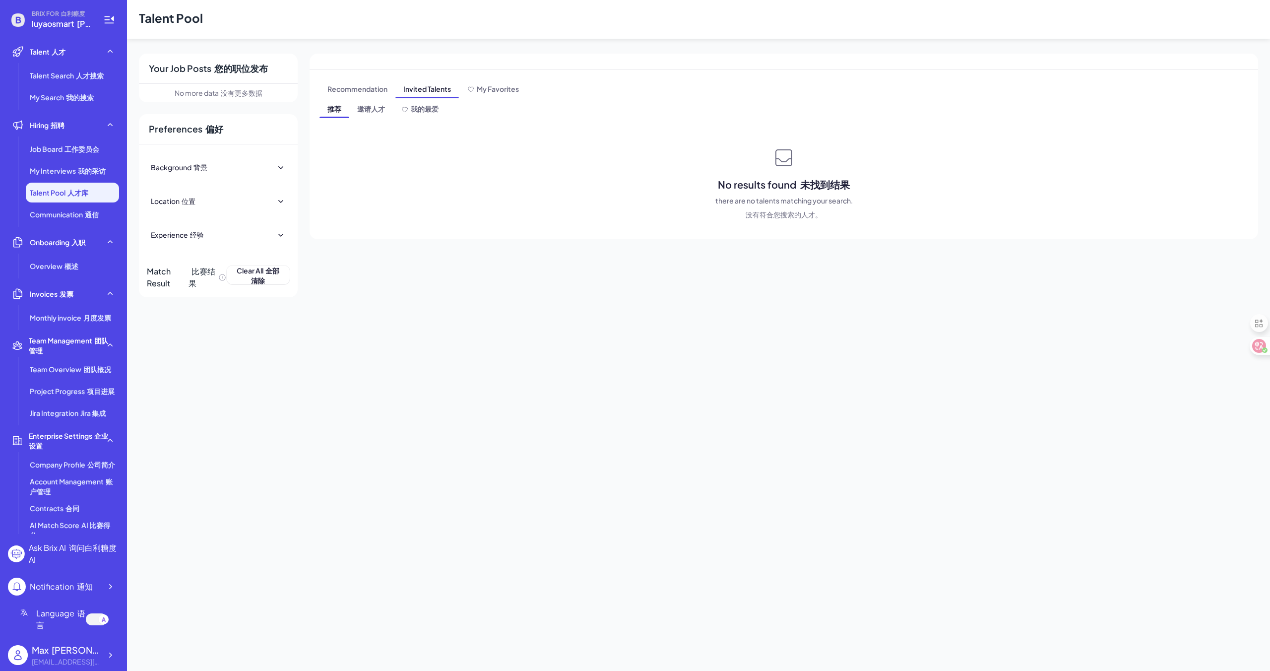
click at [220, 167] on div "Background 背景" at bounding box center [218, 167] width 135 height 22
click at [240, 188] on div at bounding box center [218, 184] width 135 height 12
click at [256, 214] on div "Location 位置" at bounding box center [218, 213] width 135 height 22
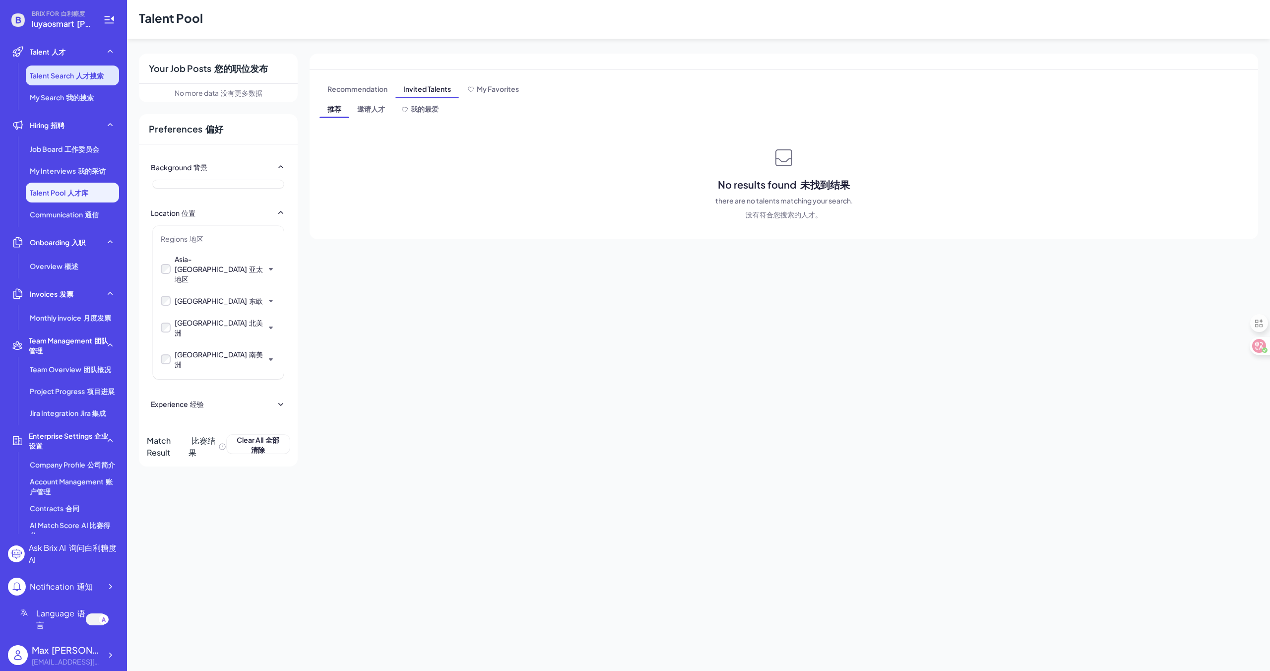
click at [88, 82] on li "Talent Search 人才搜索" at bounding box center [72, 75] width 93 height 20
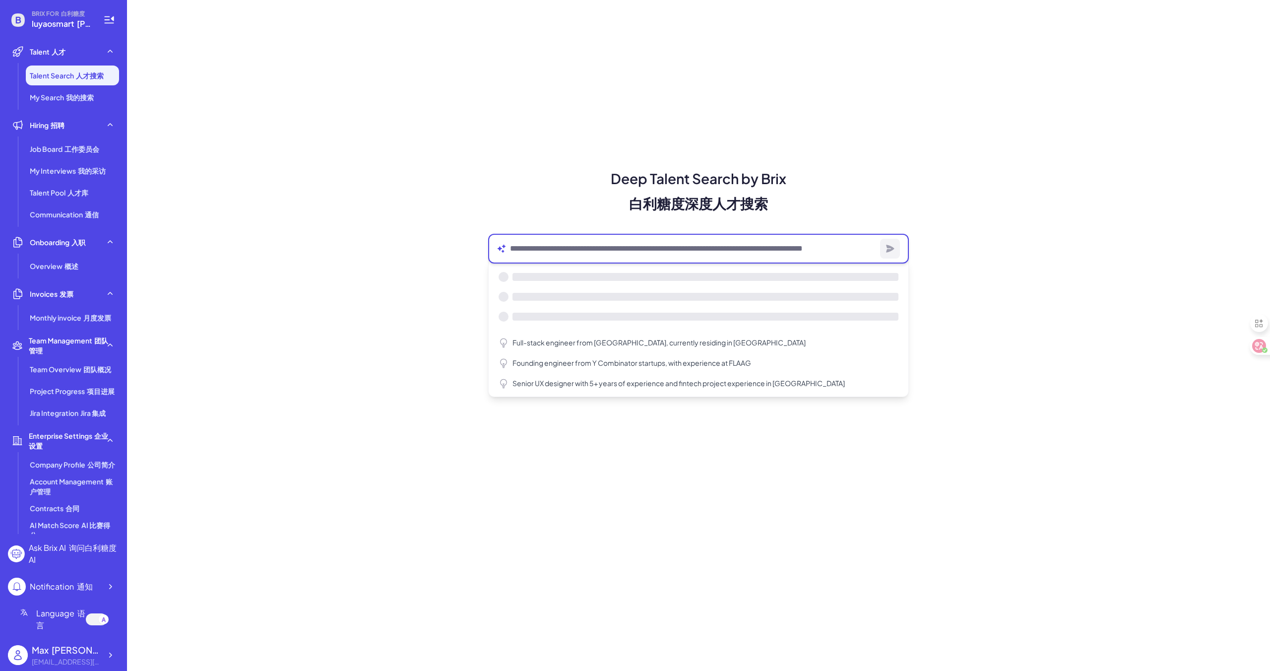
click at [530, 251] on textarea at bounding box center [693, 249] width 366 height 12
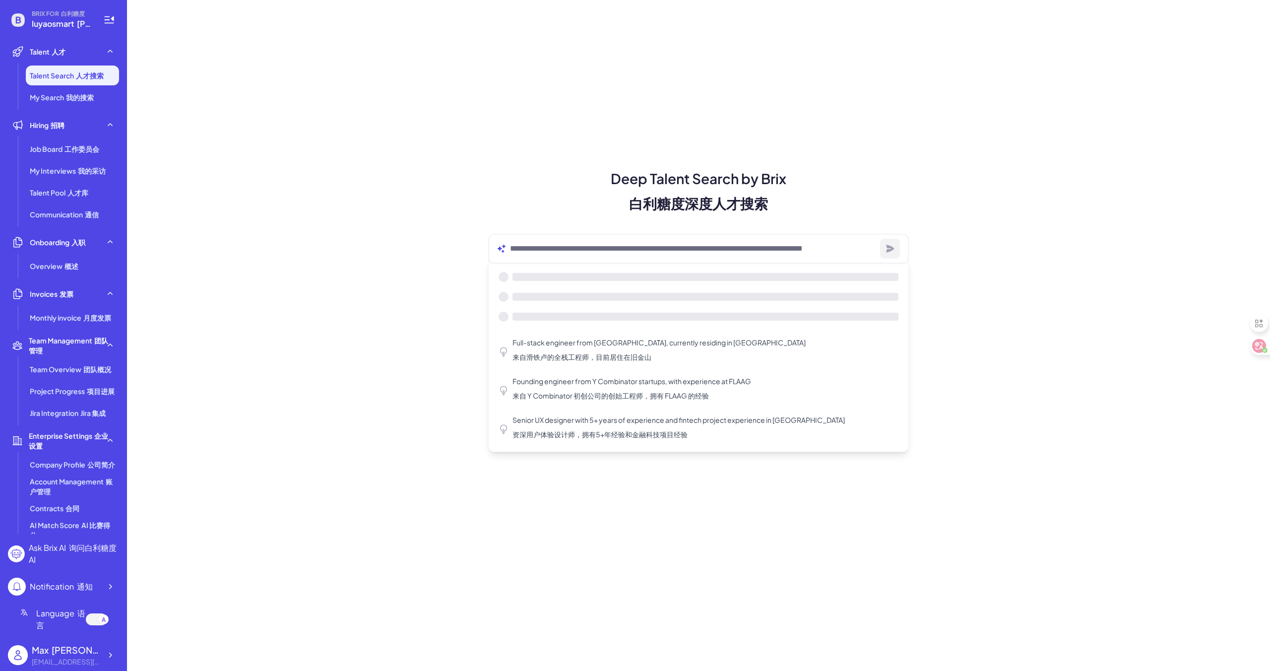
click at [487, 220] on div "Deep Talent Search by Brix 白利糖度深度人才搜索 Full-stack engineer from Waterloo, curren…" at bounding box center [698, 243] width 445 height 150
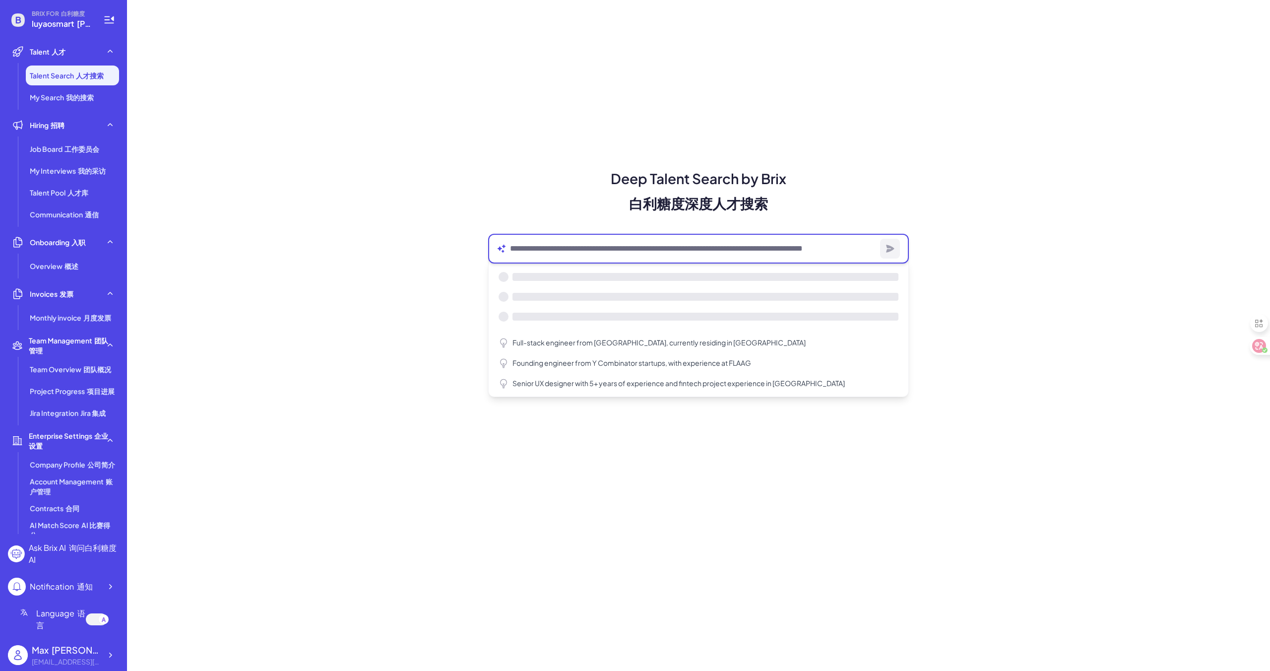
click at [530, 251] on textarea at bounding box center [693, 249] width 366 height 12
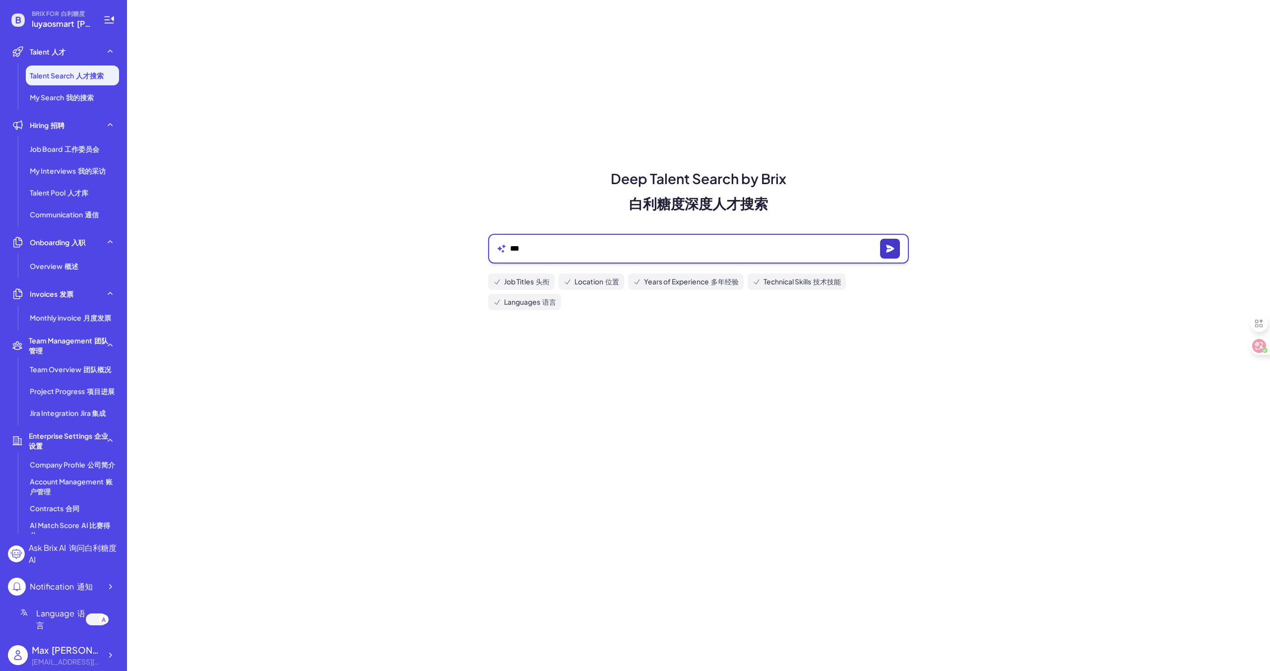
type textarea "***"
click at [893, 251] on icon "button" at bounding box center [890, 249] width 10 height 10
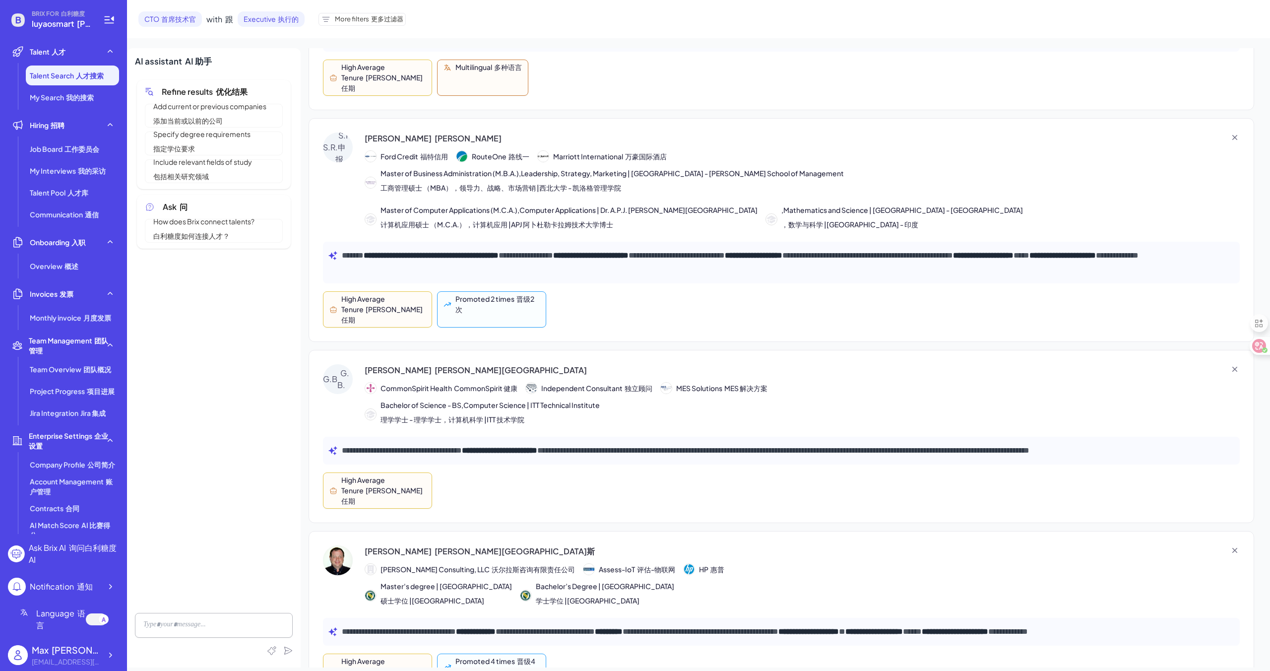
scroll to position [152, 0]
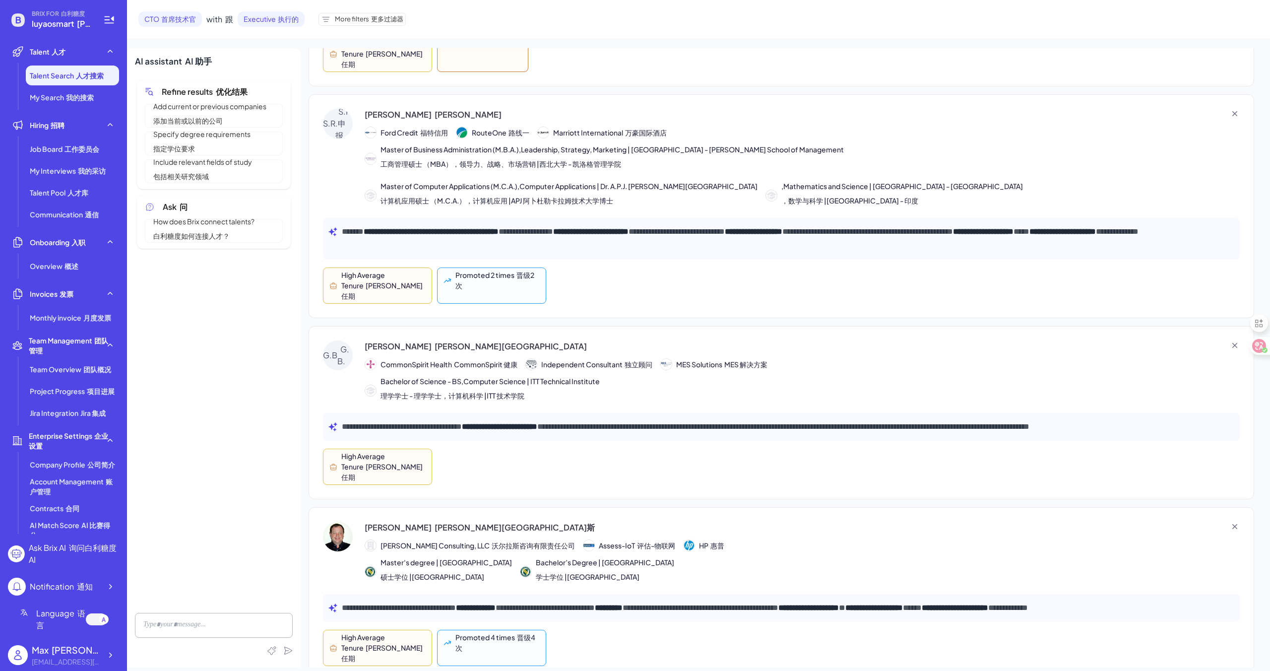
click at [228, 121] on span "Add current or previous companies 添加当前或以前的公司" at bounding box center [209, 115] width 125 height 29
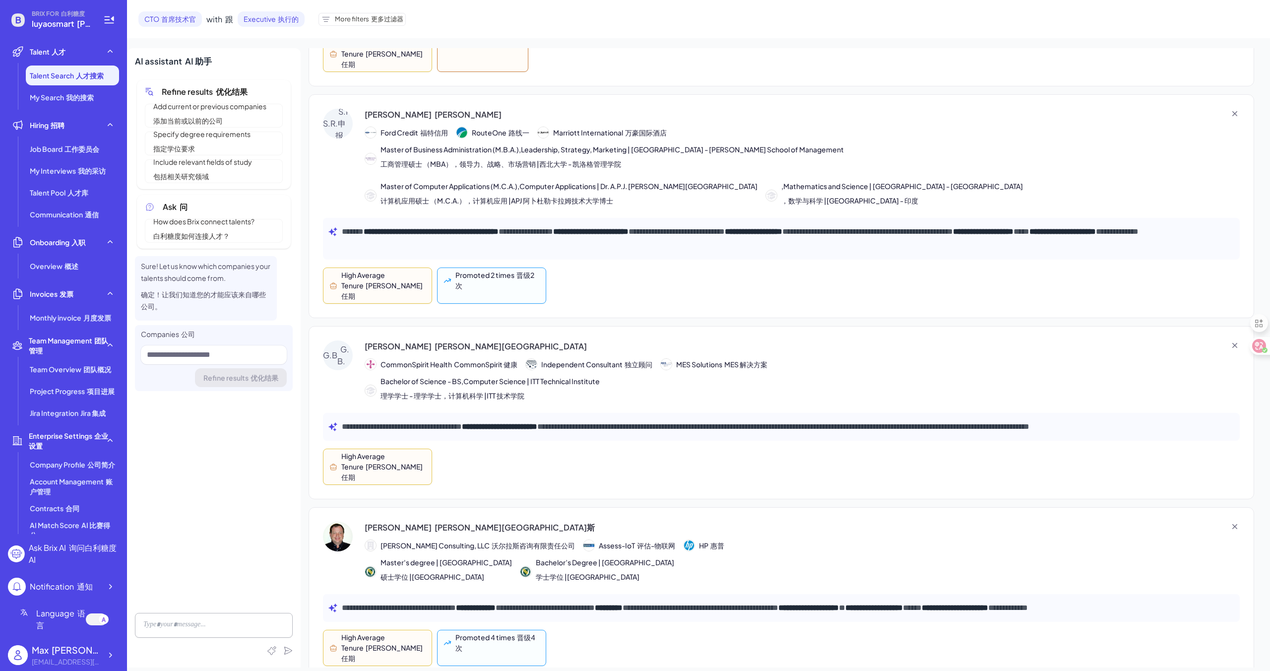
click at [208, 177] on font "包括相关研究领域" at bounding box center [181, 176] width 56 height 9
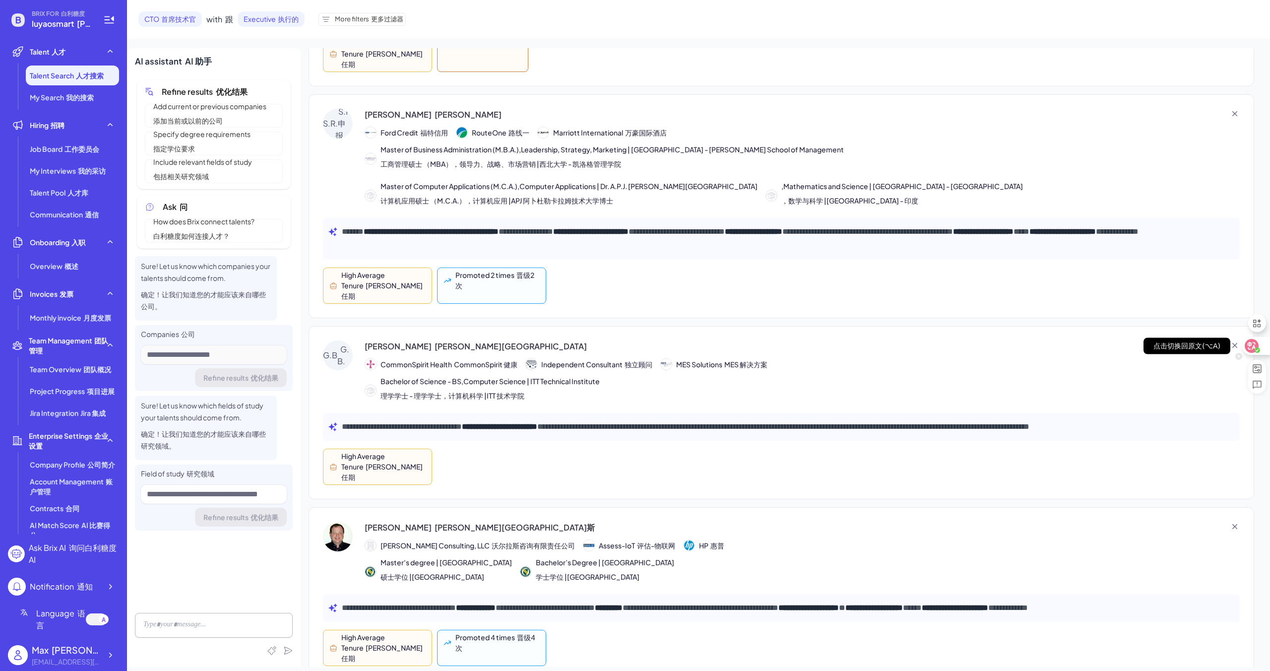
click at [1257, 352] on circle at bounding box center [1257, 349] width 5 height 5
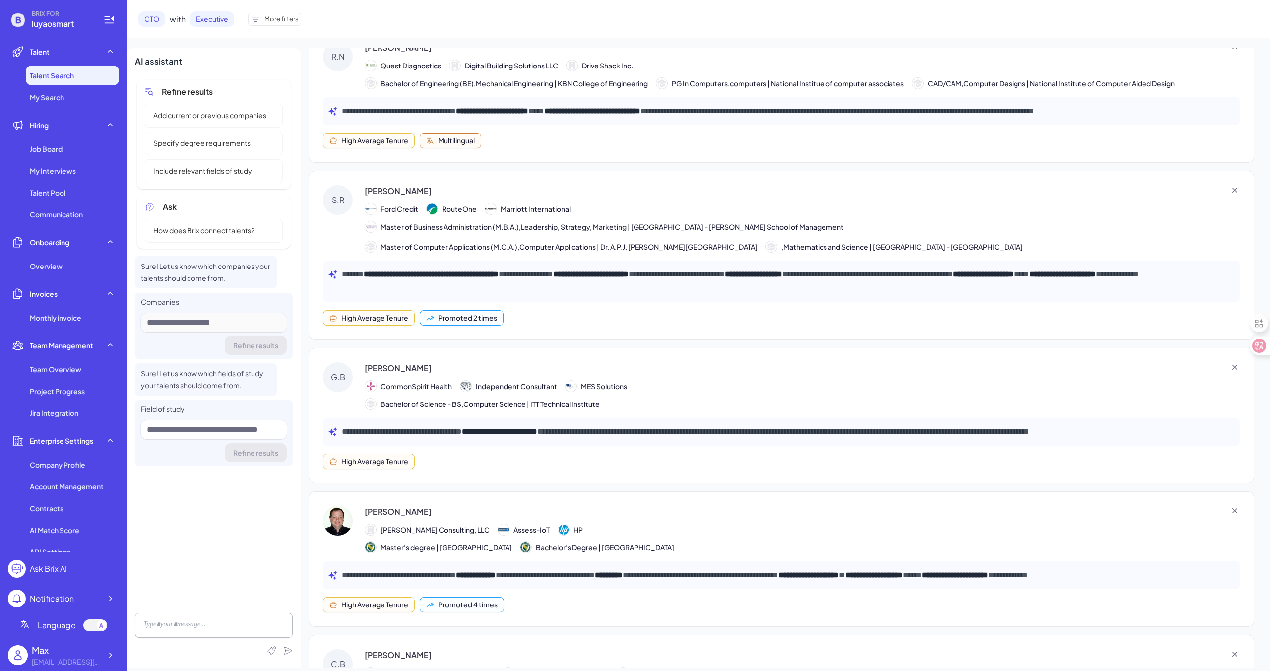
scroll to position [0, 0]
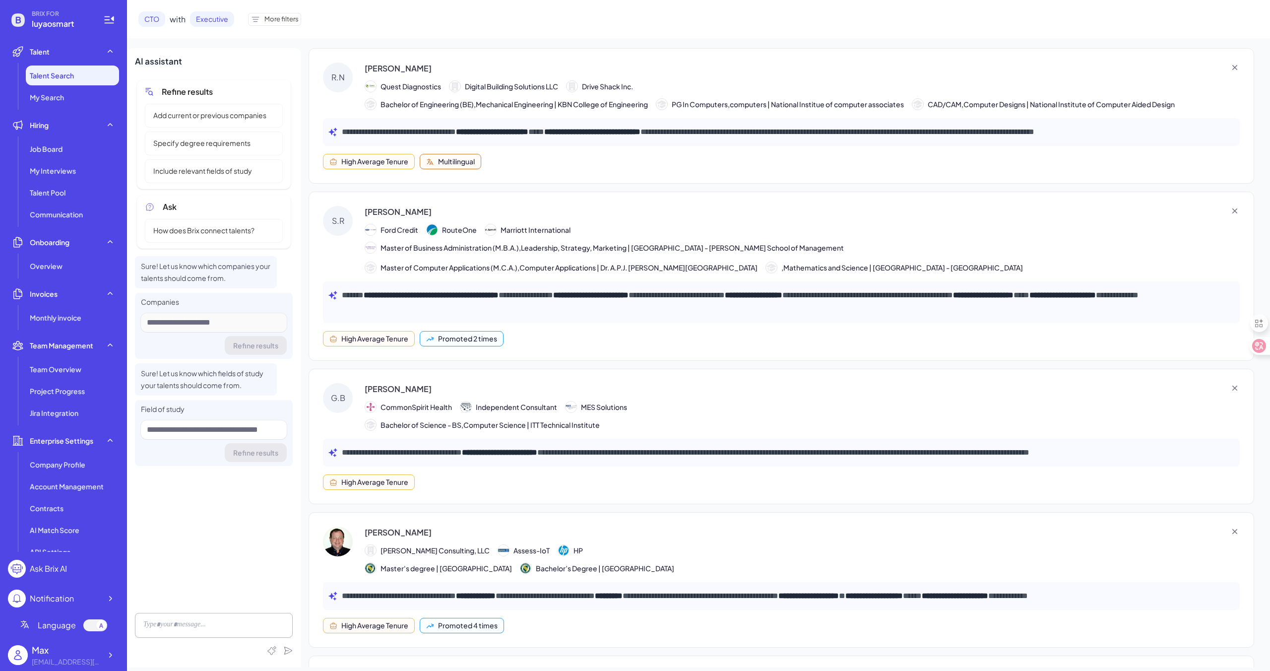
click at [563, 119] on div "**********" at bounding box center [781, 132] width 917 height 28
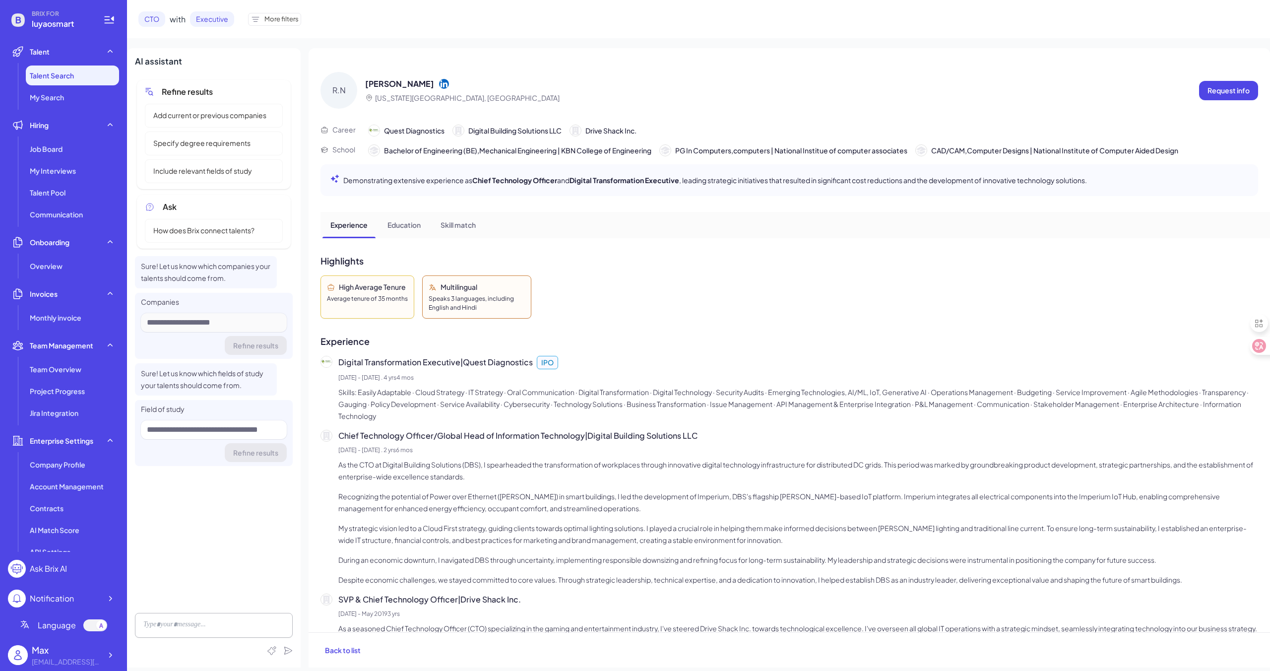
click at [400, 226] on p "Education" at bounding box center [403, 225] width 33 height 10
click at [457, 224] on p "Skill match" at bounding box center [458, 225] width 35 height 10
click at [344, 95] on div "R.N" at bounding box center [338, 90] width 37 height 37
click at [439, 84] on icon at bounding box center [444, 84] width 10 height 10
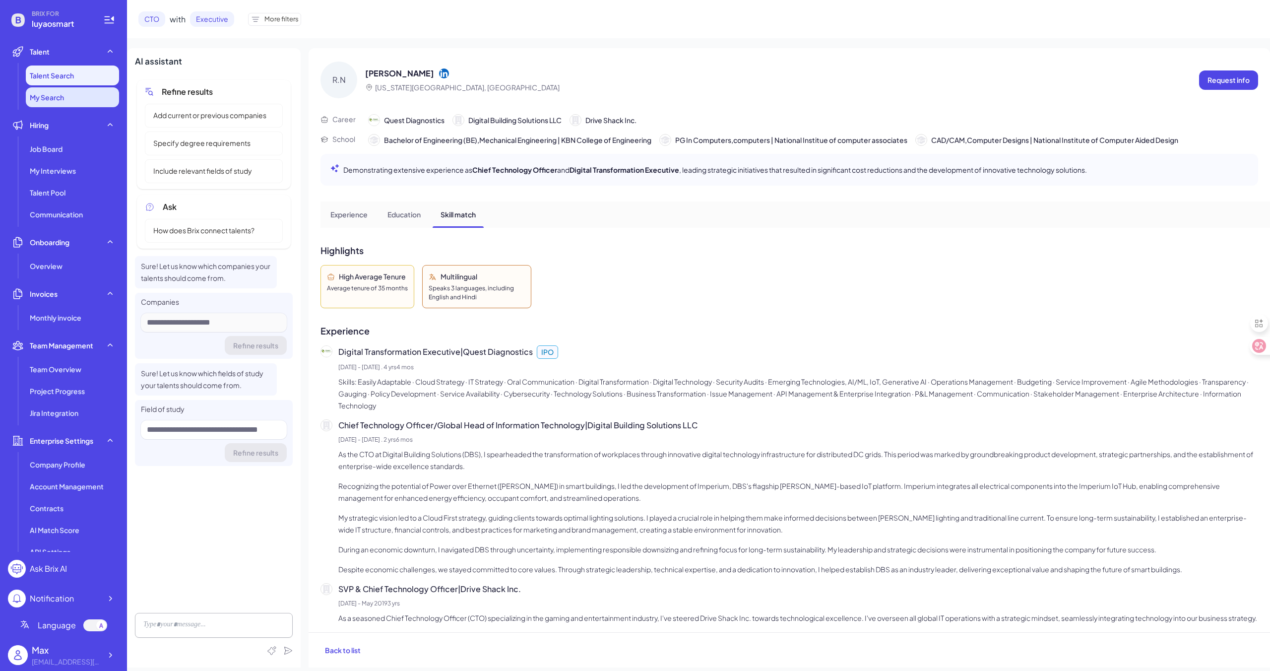
click at [78, 100] on li "My Search" at bounding box center [72, 97] width 93 height 20
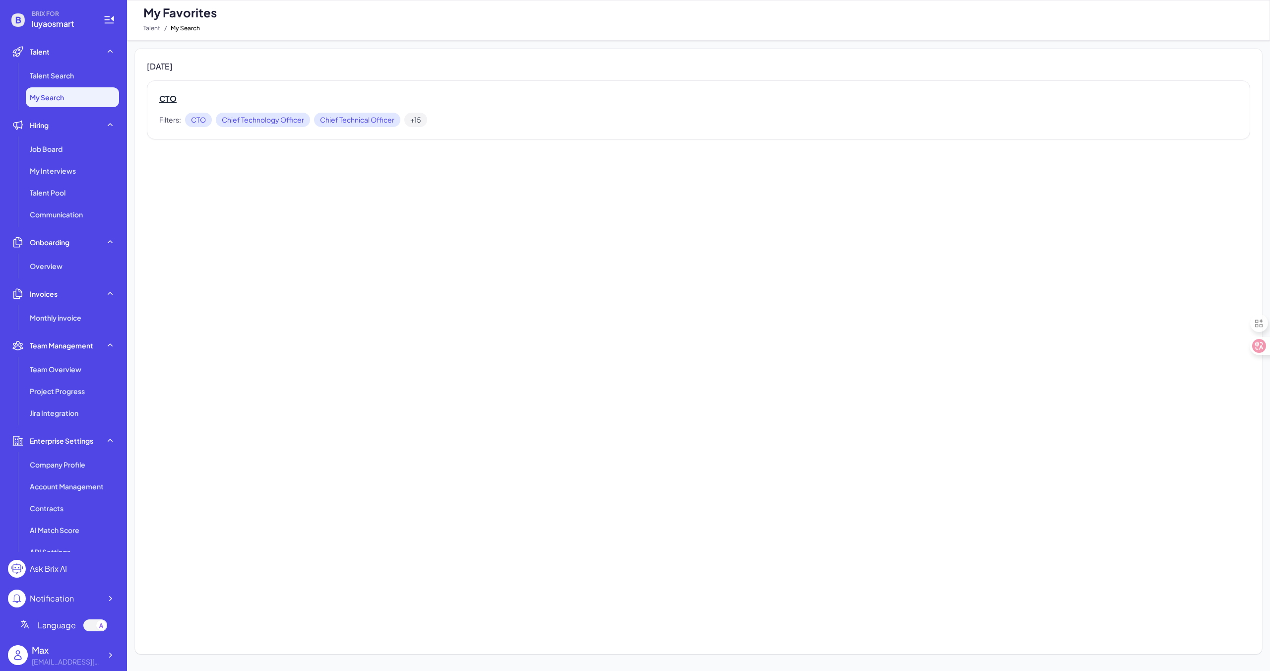
click at [217, 98] on h2 "CTO" at bounding box center [698, 99] width 1079 height 12
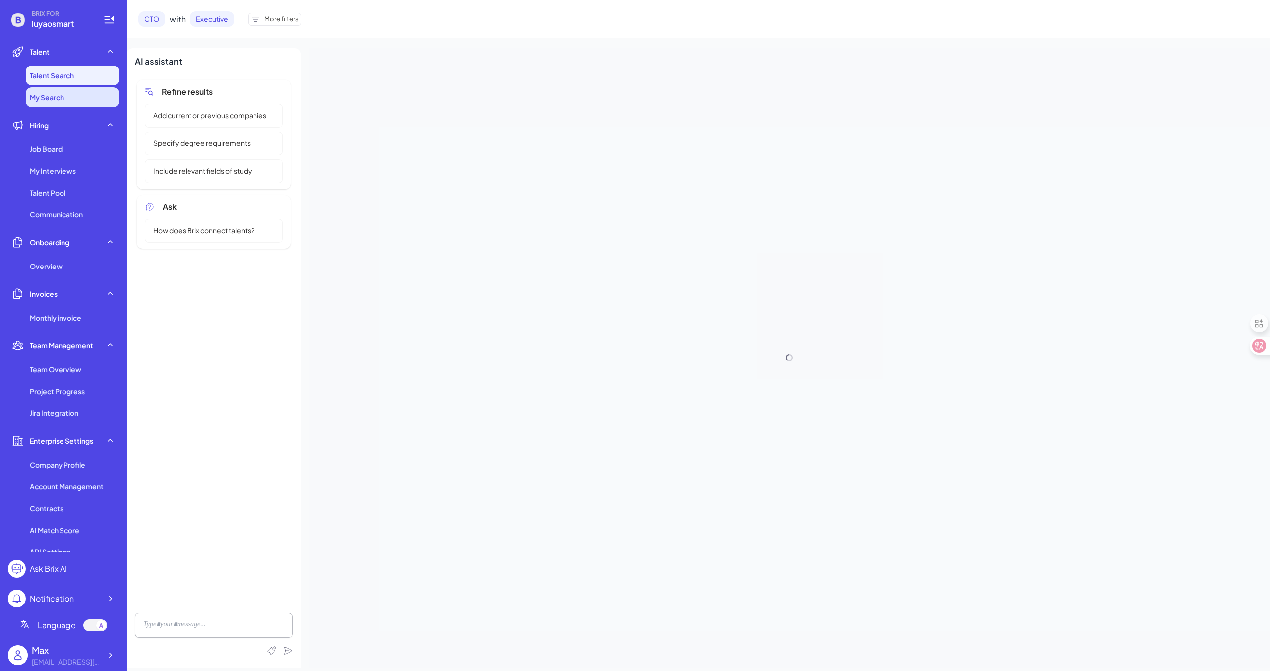
click at [100, 104] on li "My Search" at bounding box center [72, 97] width 93 height 20
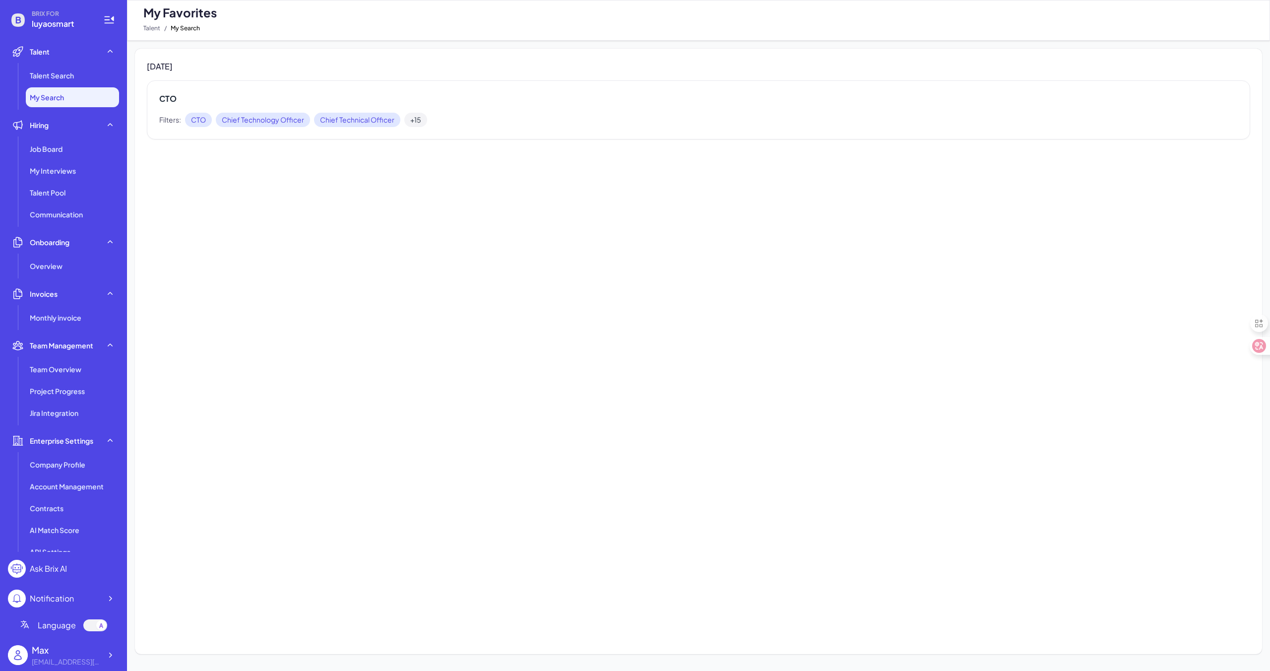
click at [416, 118] on span "+15" at bounding box center [415, 120] width 23 height 14
click at [83, 75] on li "Talent Search" at bounding box center [72, 75] width 93 height 20
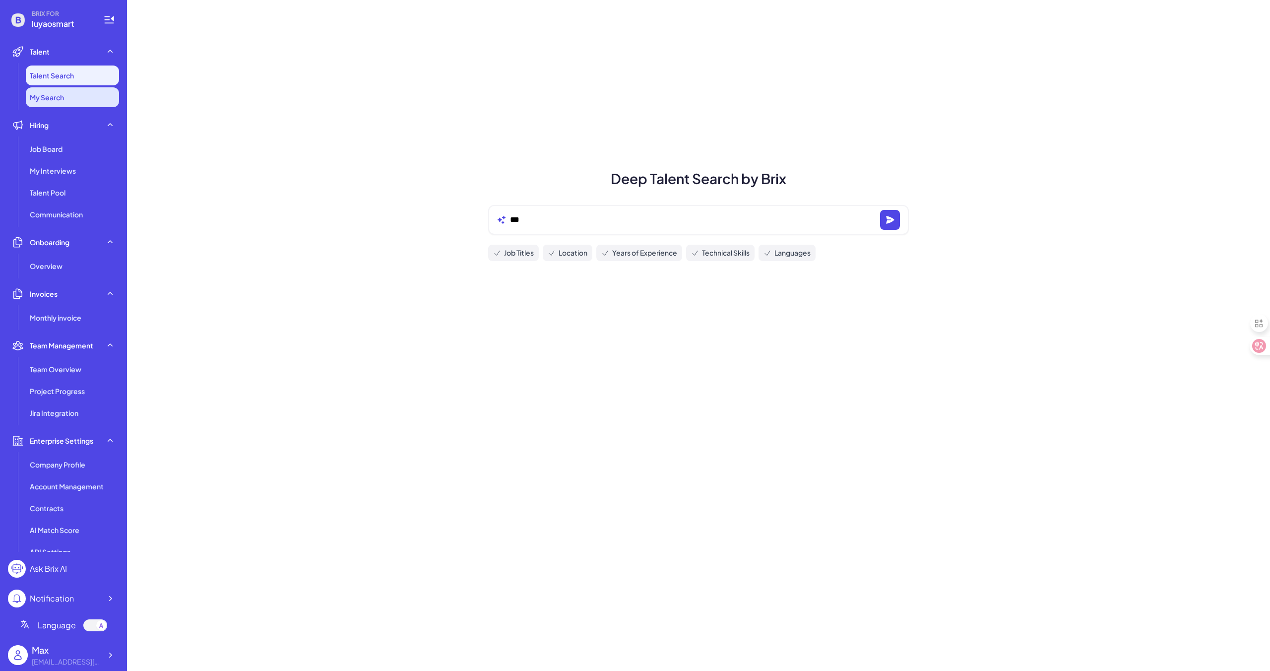
click at [81, 93] on li "My Search" at bounding box center [72, 97] width 93 height 20
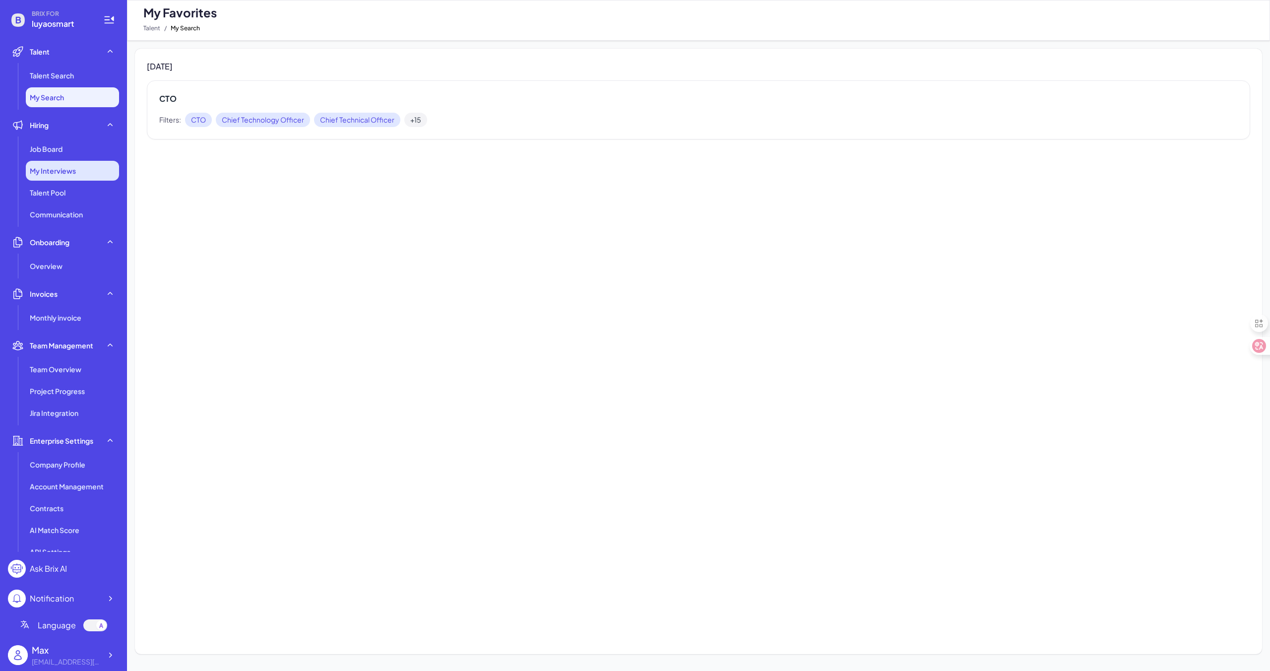
click at [79, 161] on div "My Interviews" at bounding box center [72, 171] width 93 height 20
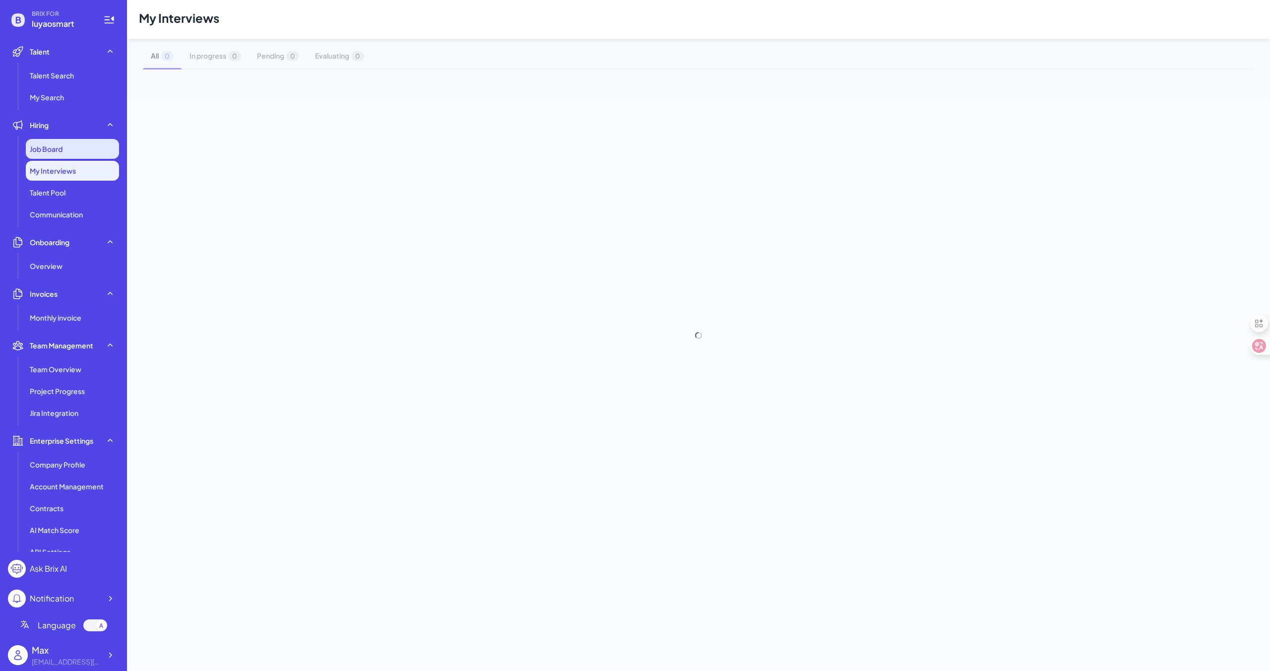
click at [80, 146] on div "Job Board" at bounding box center [72, 149] width 93 height 20
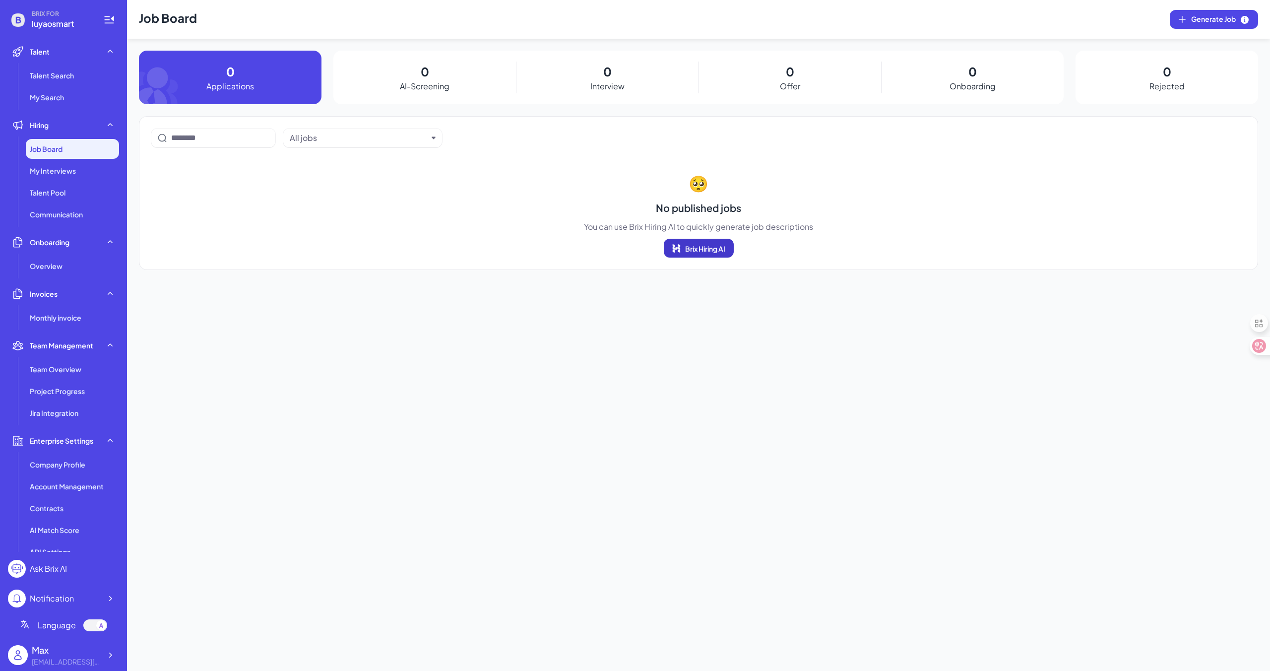
click at [699, 254] on button "Brix Hiring AI" at bounding box center [699, 248] width 70 height 19
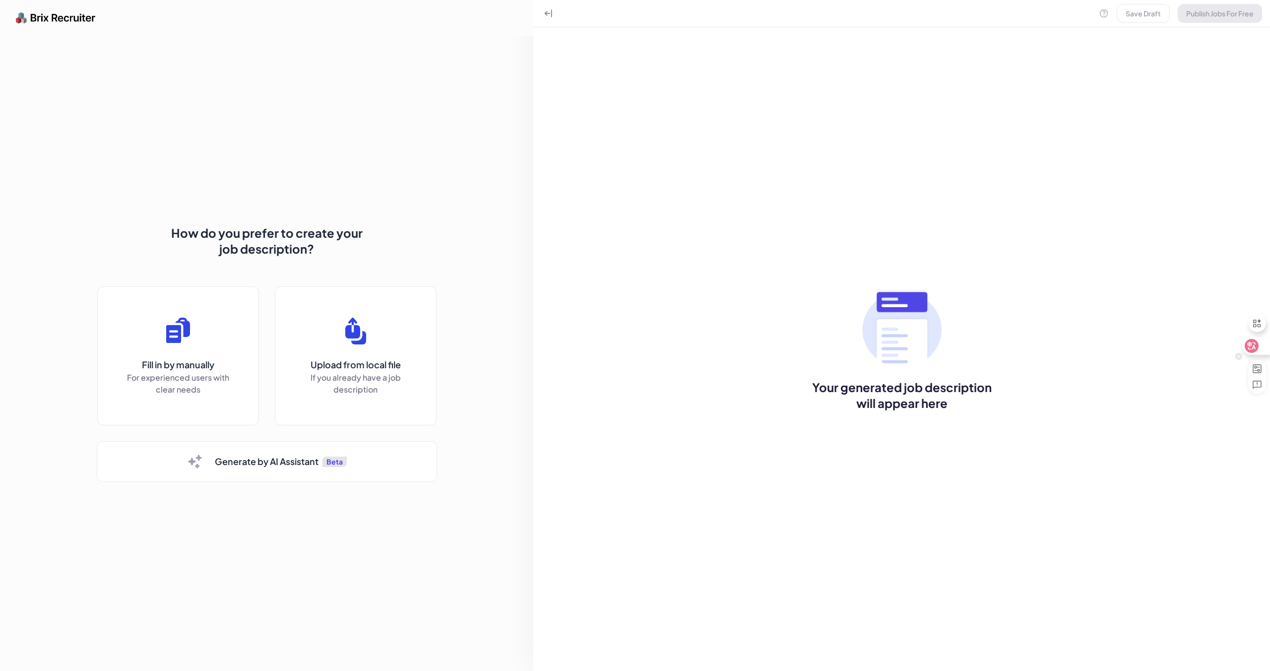
click at [1253, 348] on icon at bounding box center [1252, 346] width 10 height 10
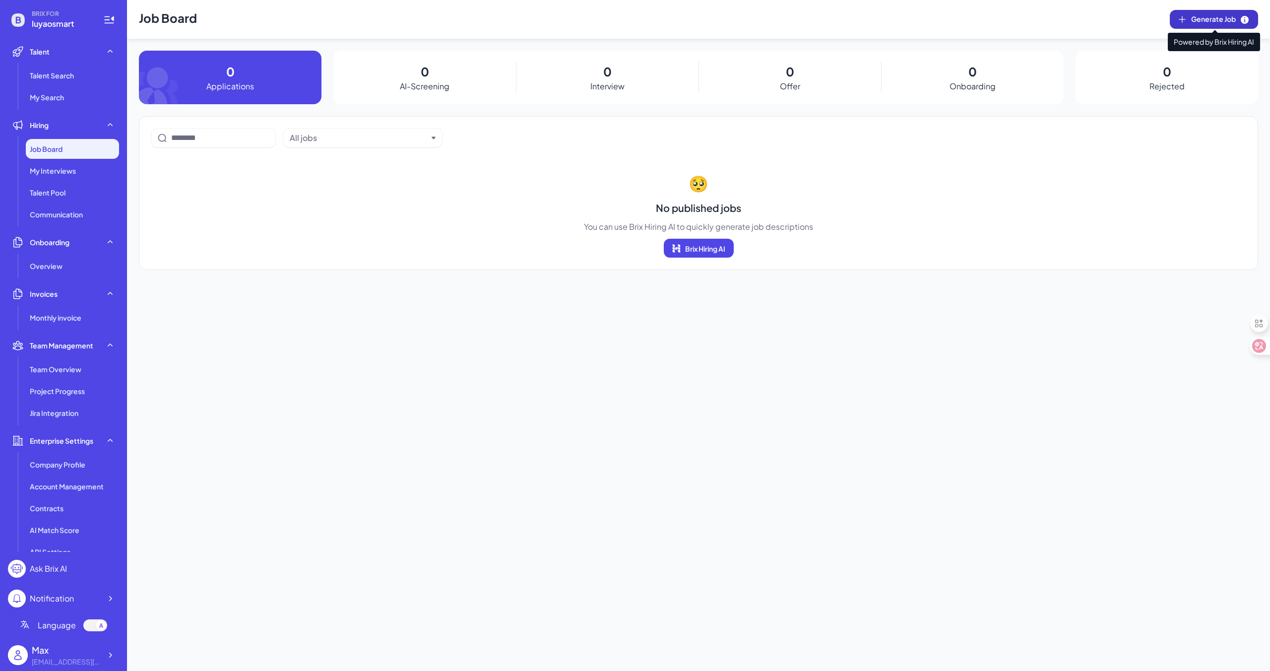
click at [1191, 27] on button "Generate Job" at bounding box center [1214, 19] width 88 height 19
